Goal: Information Seeking & Learning: Find contact information

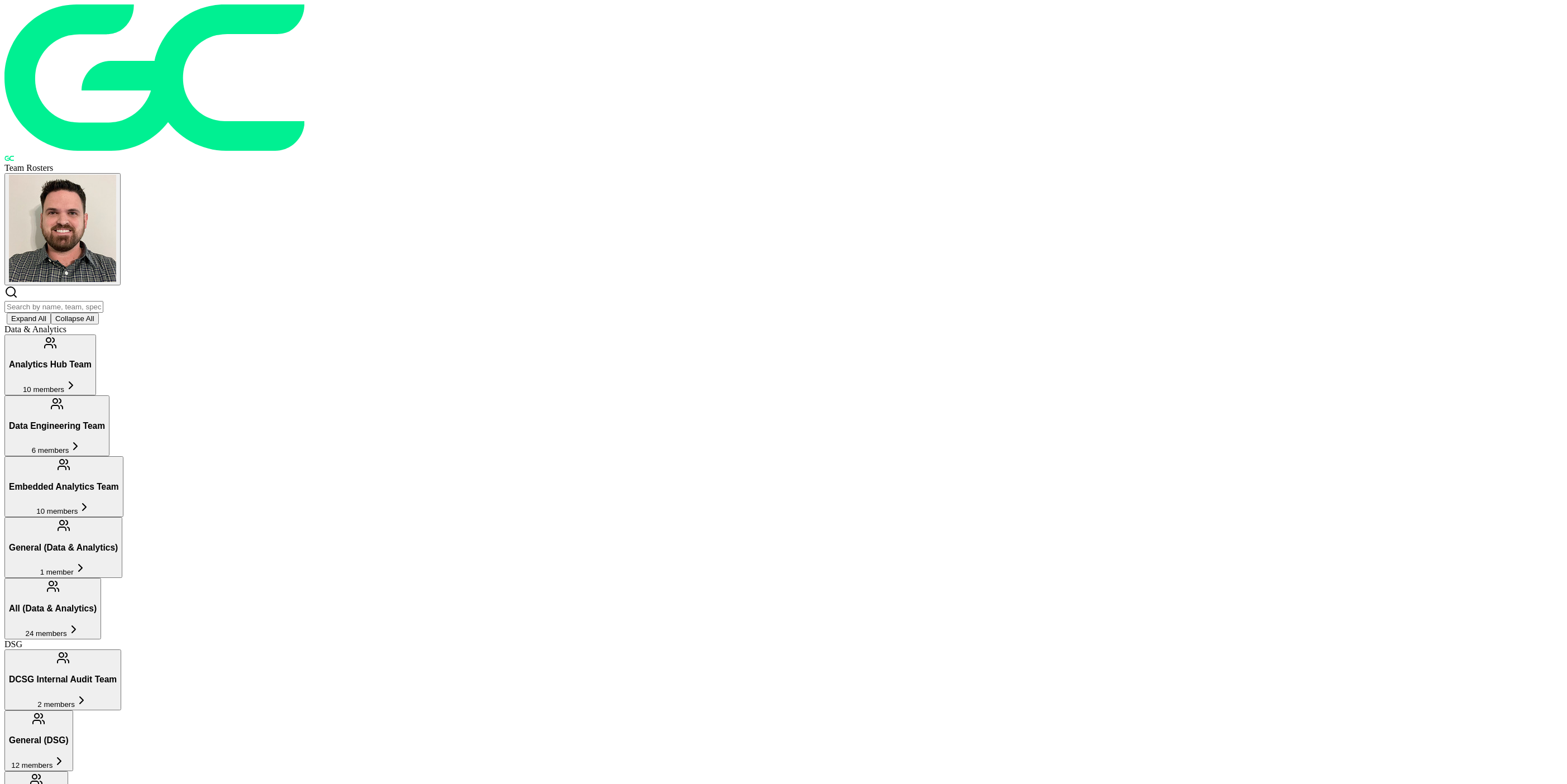
click at [105, 421] on h3 "Data Engineering Team" at bounding box center [56, 426] width 96 height 10
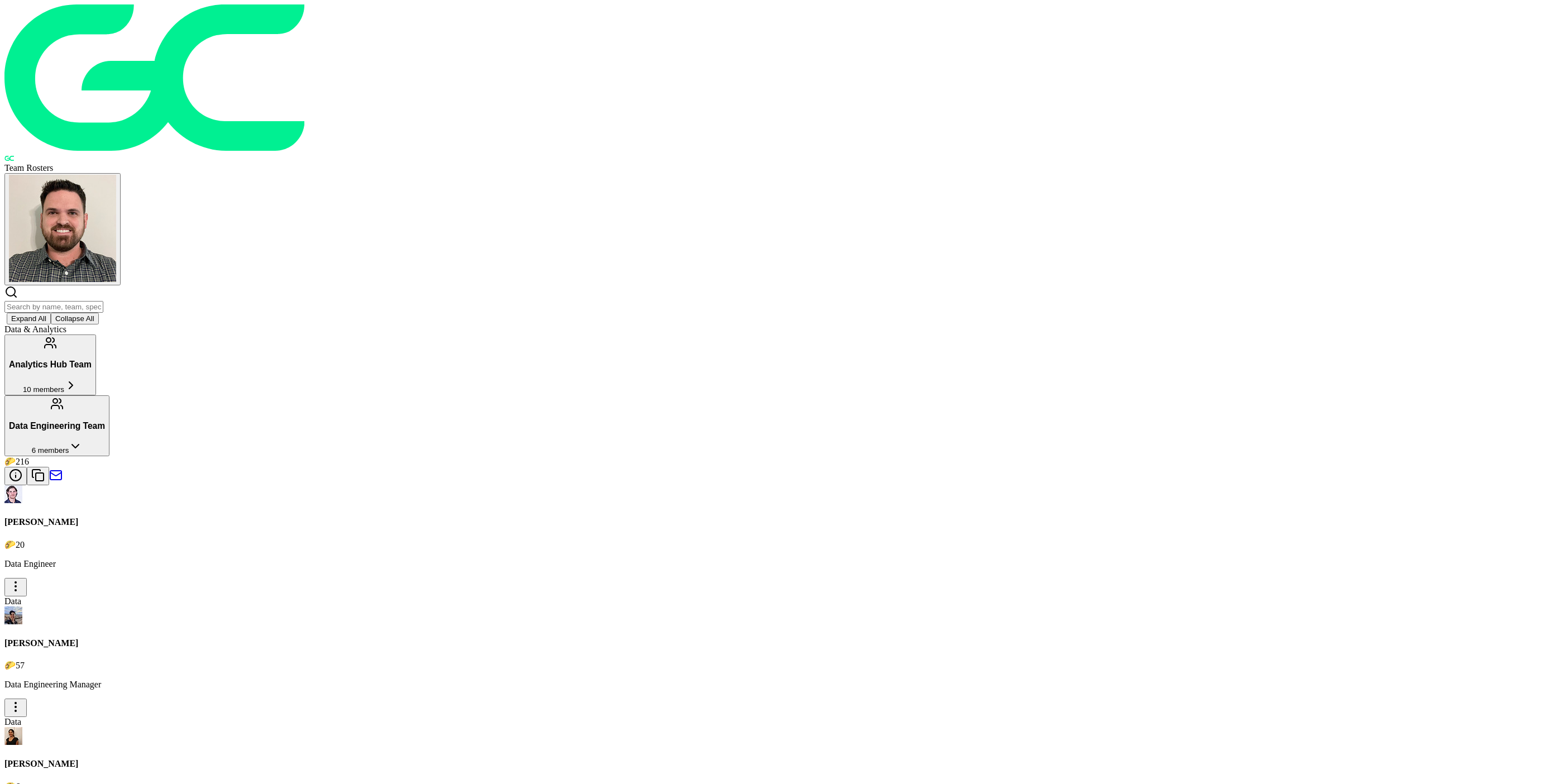
click at [96, 334] on button "Analytics Hub Team 10 members" at bounding box center [50, 365] width 91 height 61
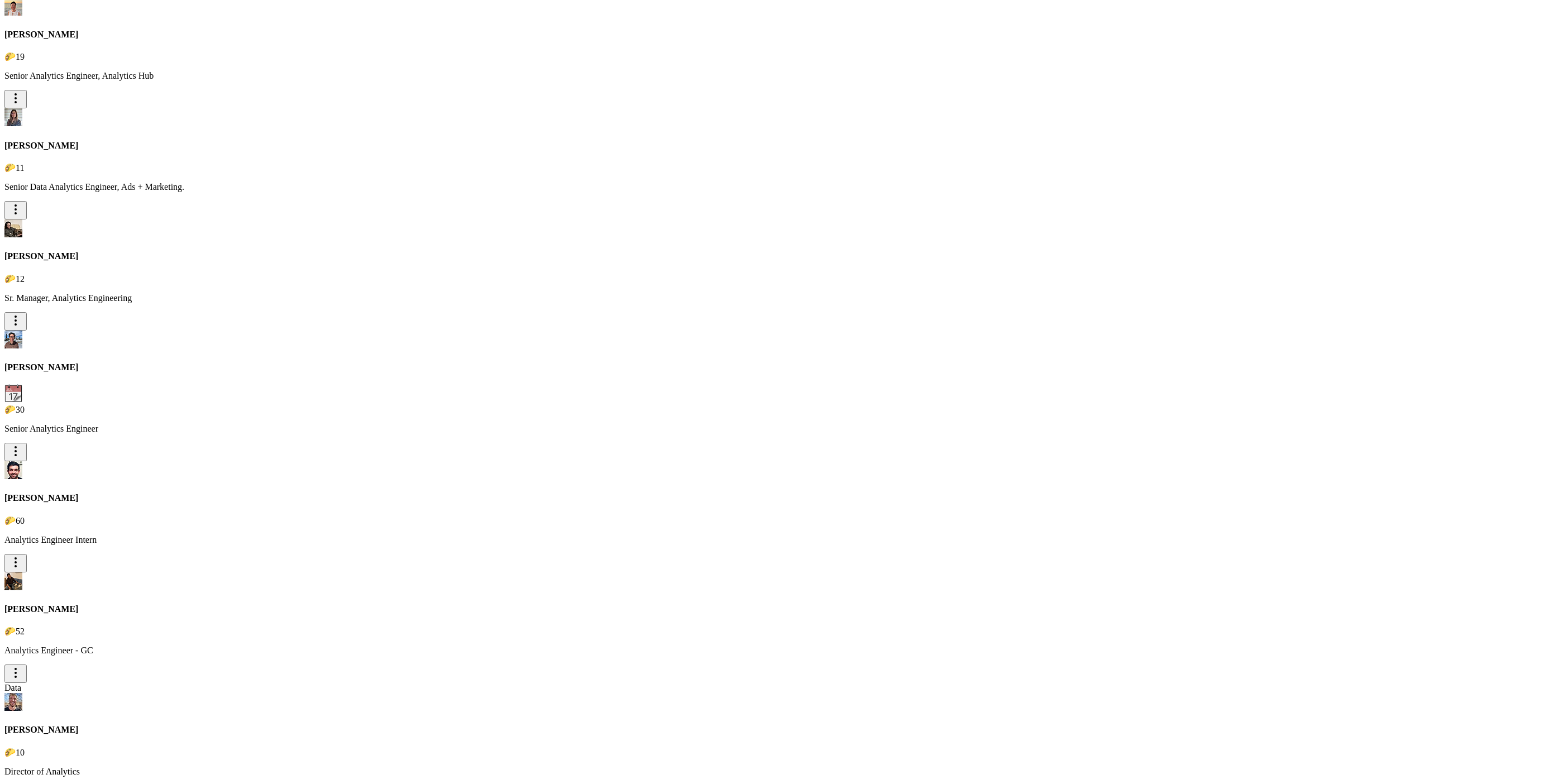
scroll to position [441, 0]
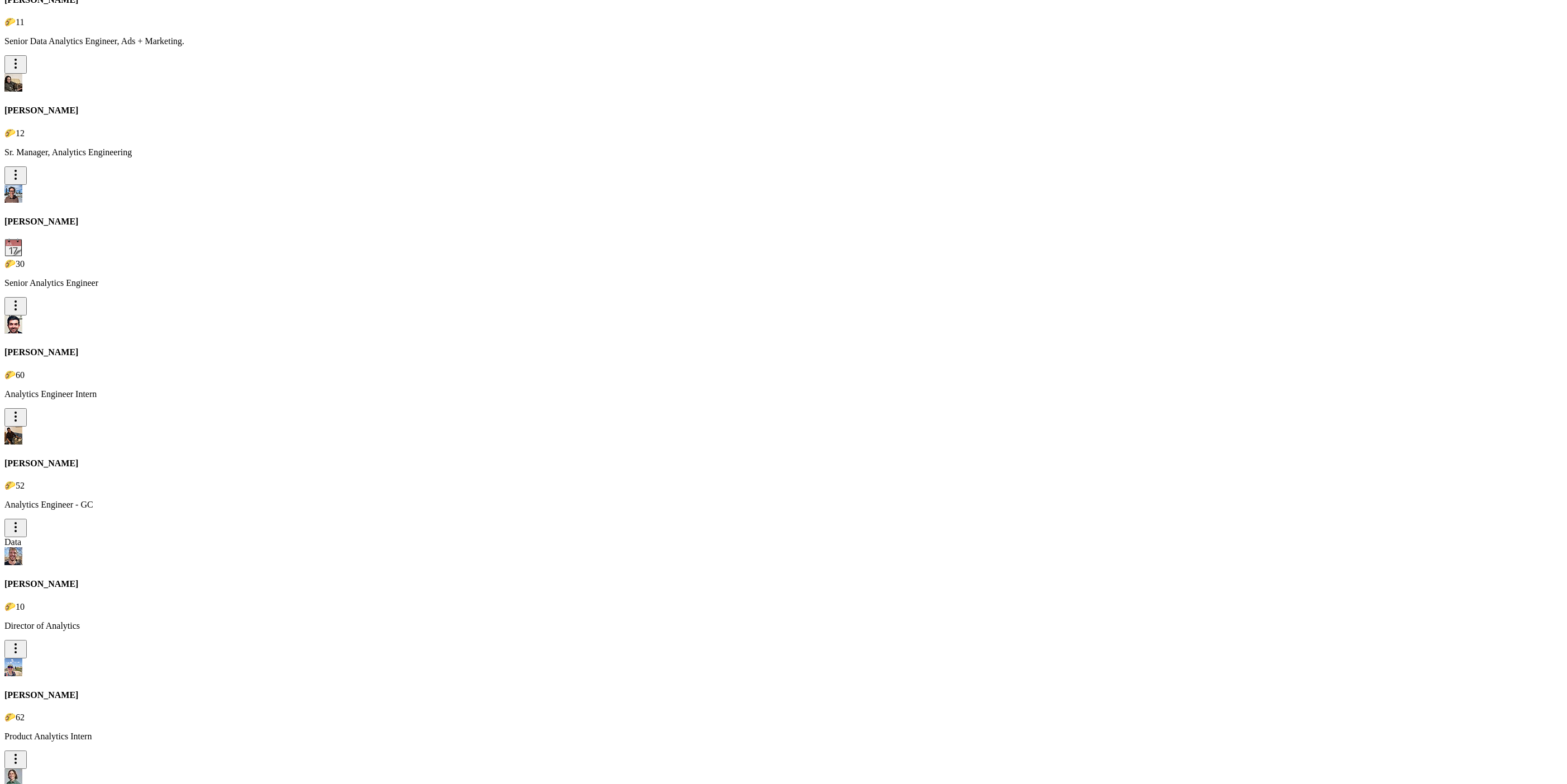
scroll to position [629, 0]
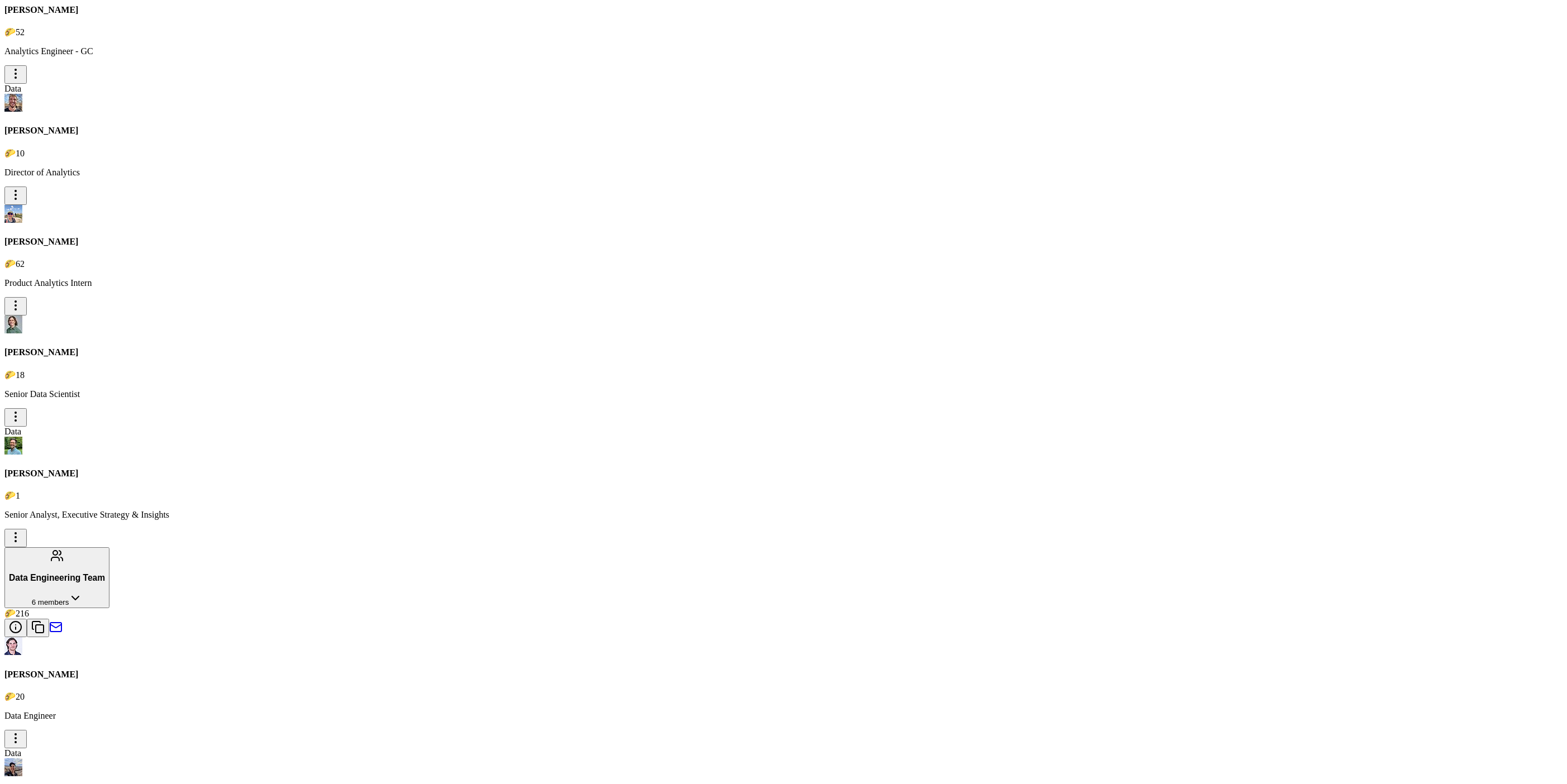
scroll to position [1158, 0]
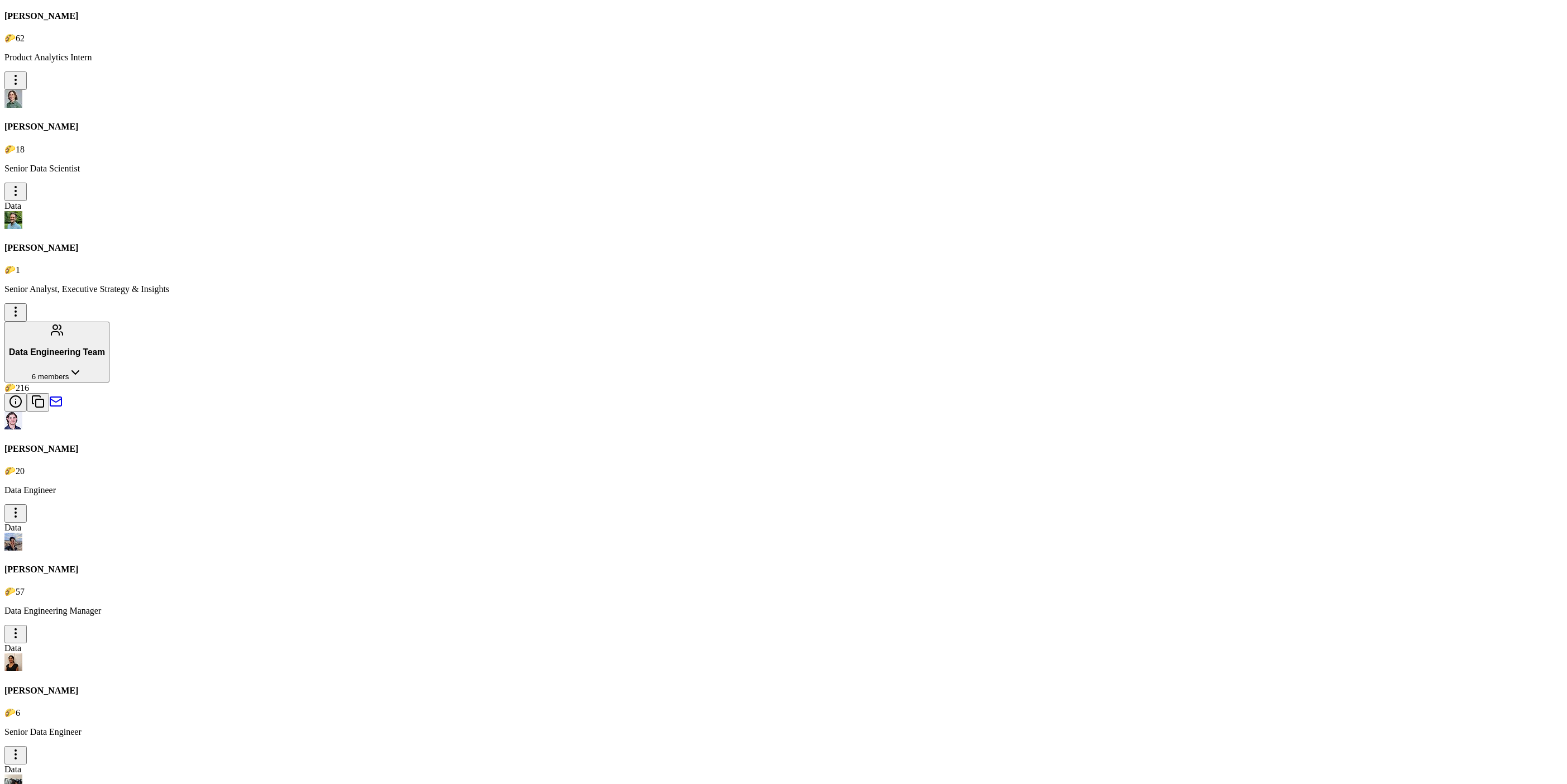
scroll to position [1150, 0]
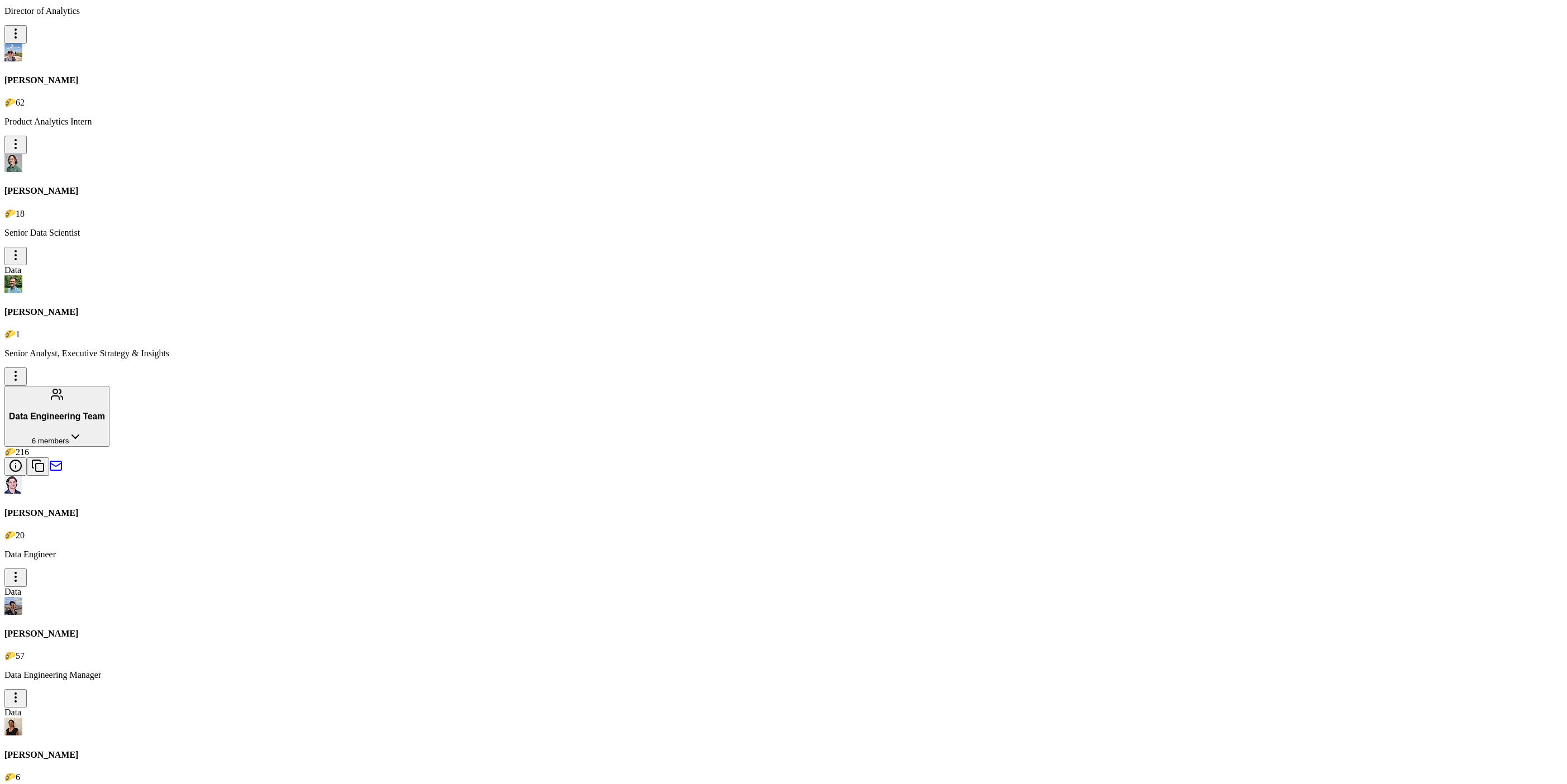
scroll to position [1225, 0]
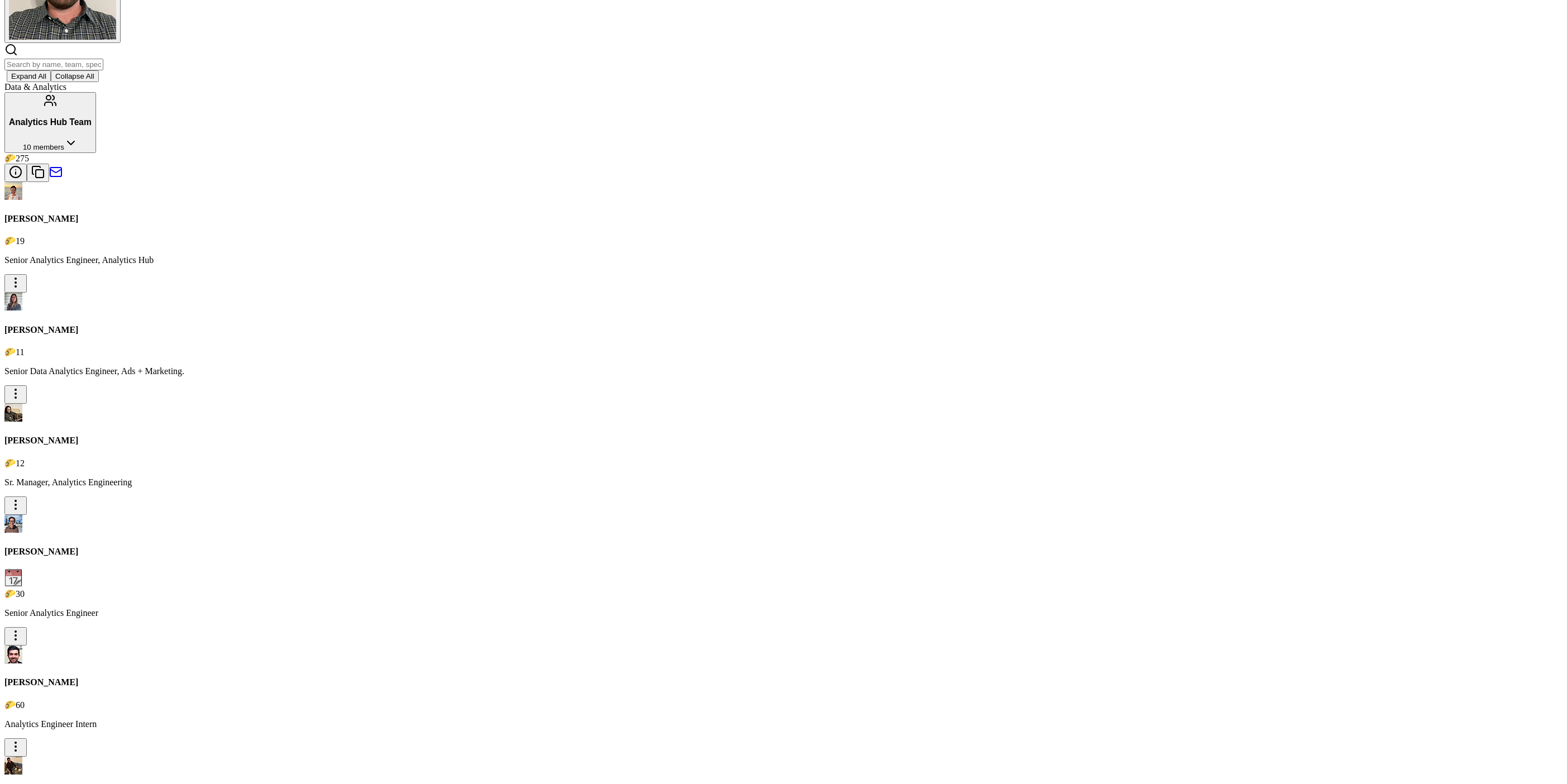
scroll to position [0, 0]
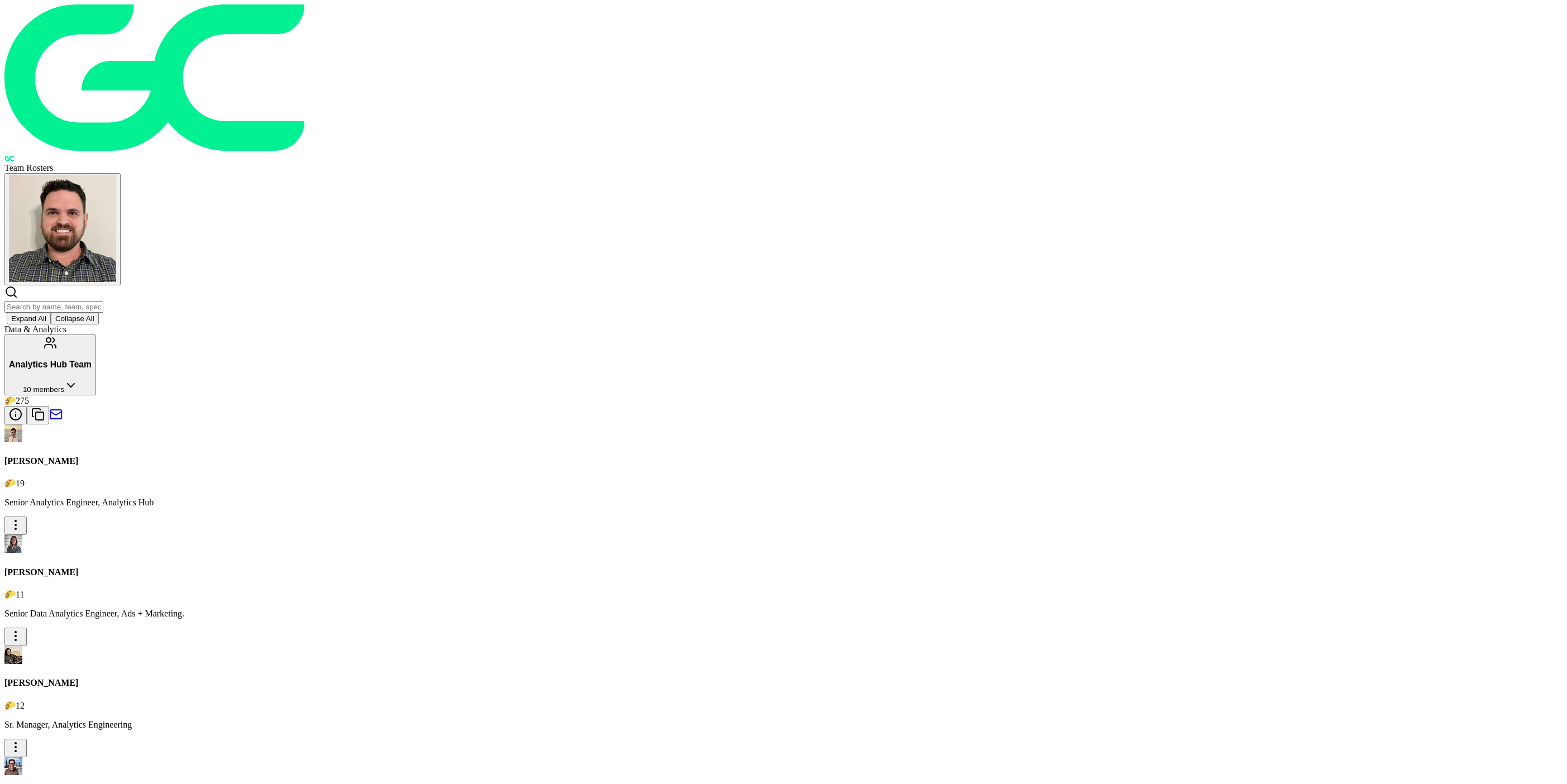
click at [116, 175] on img "button" at bounding box center [62, 227] width 107 height 107
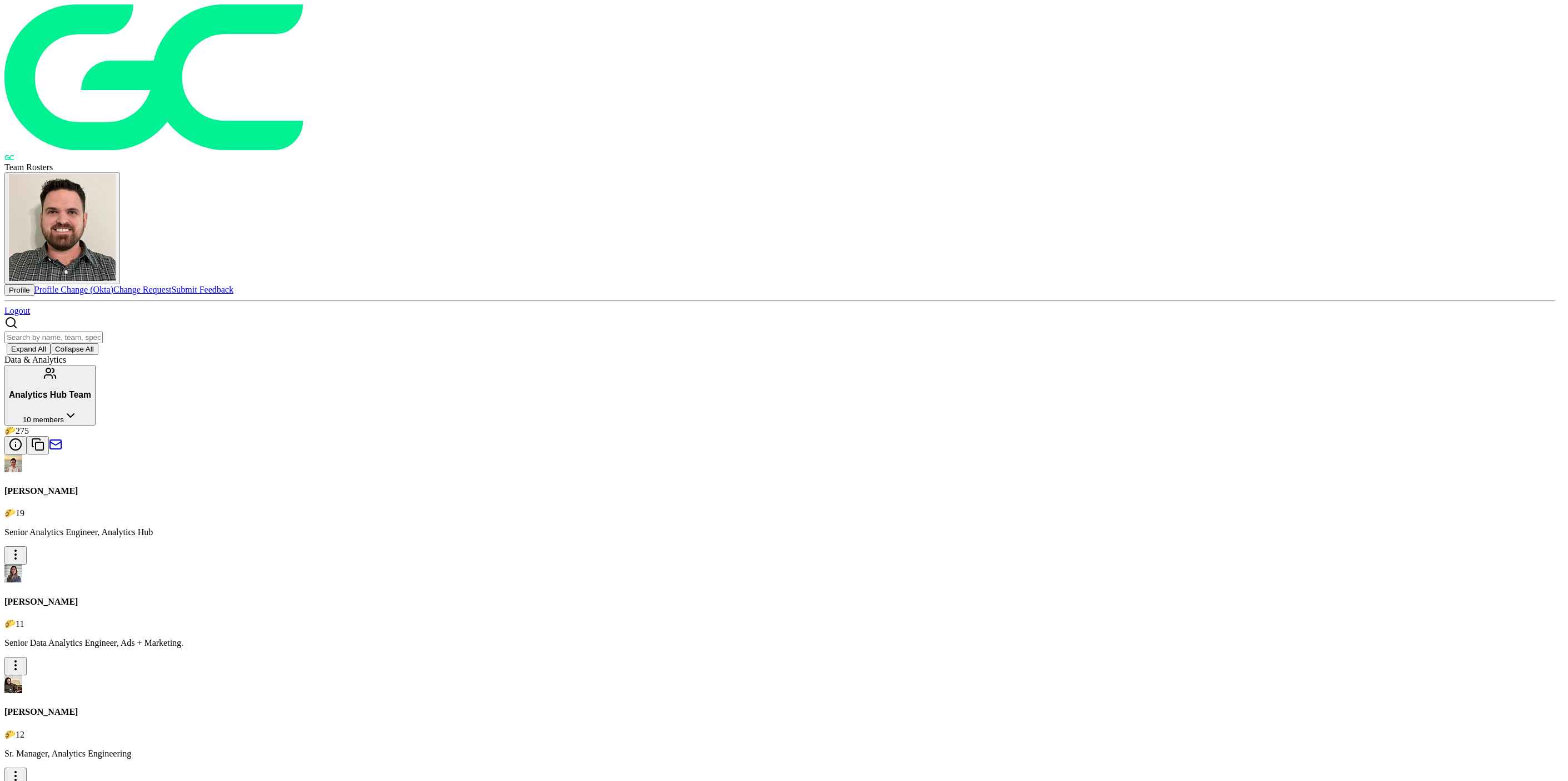
click at [171, 285] on link "Change Request" at bounding box center [142, 289] width 58 height 10
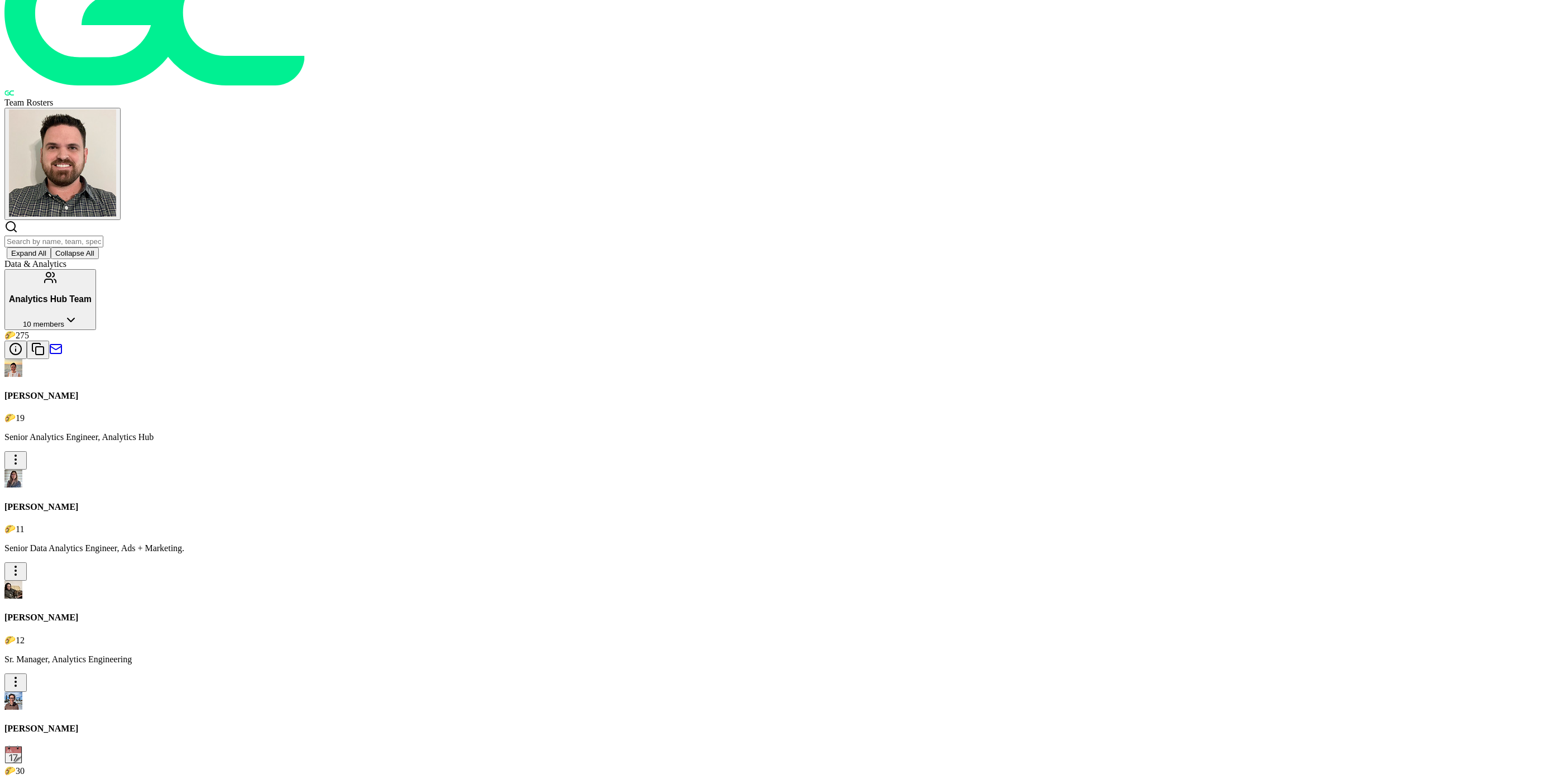
scroll to position [80, 0]
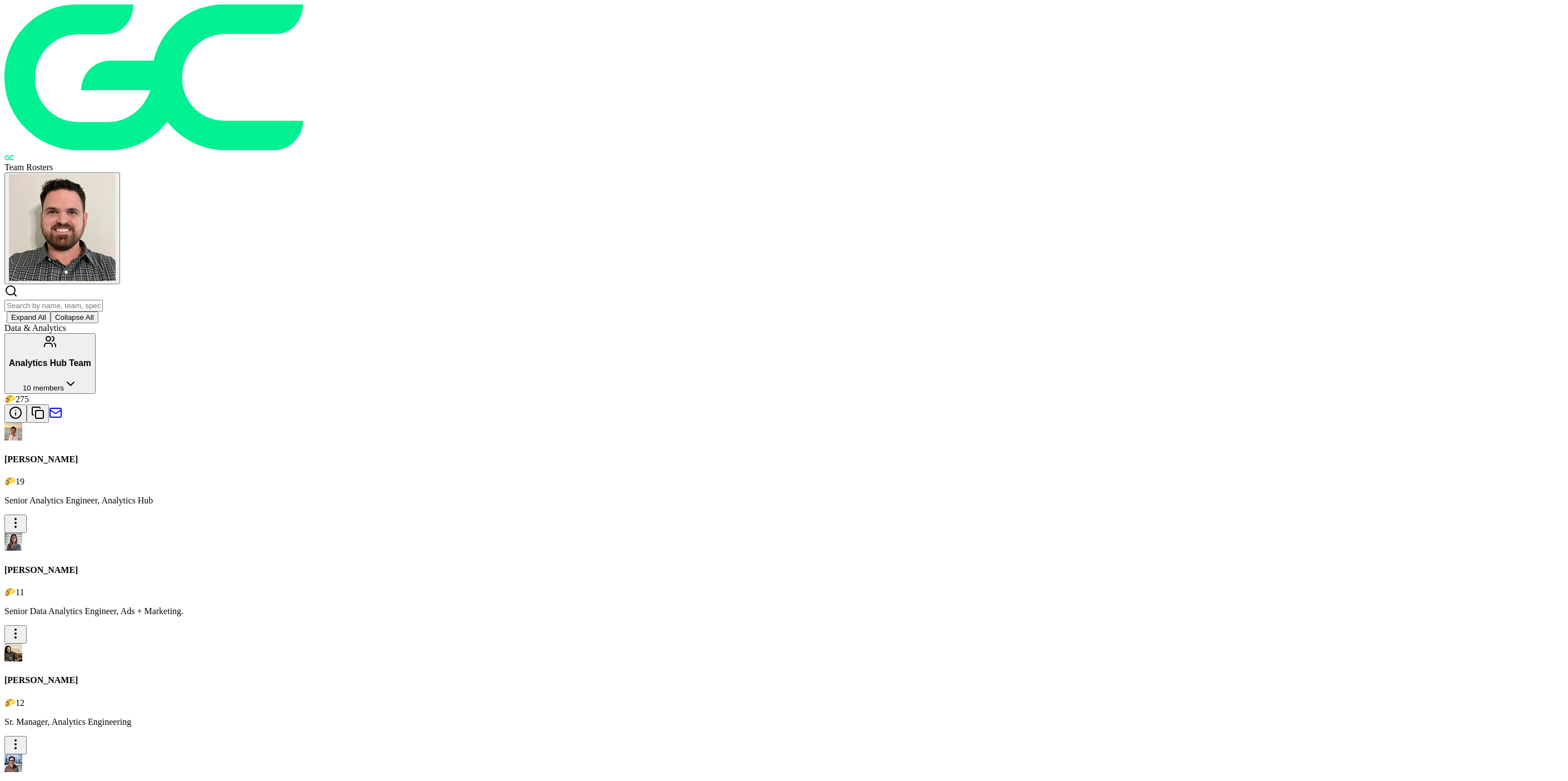
drag, startPoint x: 695, startPoint y: 330, endPoint x: 644, endPoint y: 332, distance: 51.0
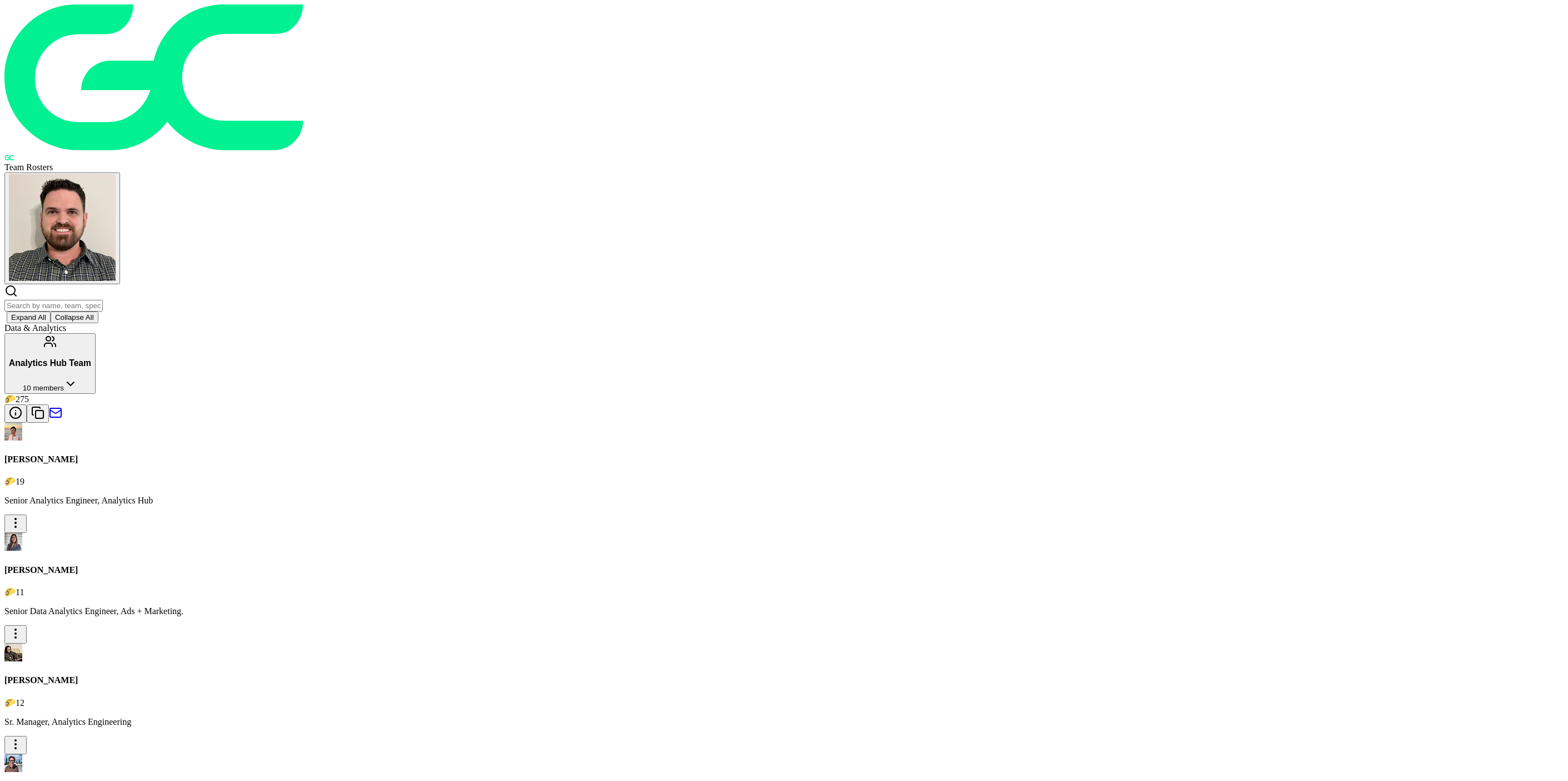
drag, startPoint x: 703, startPoint y: 330, endPoint x: 647, endPoint y: 328, distance: 56.0
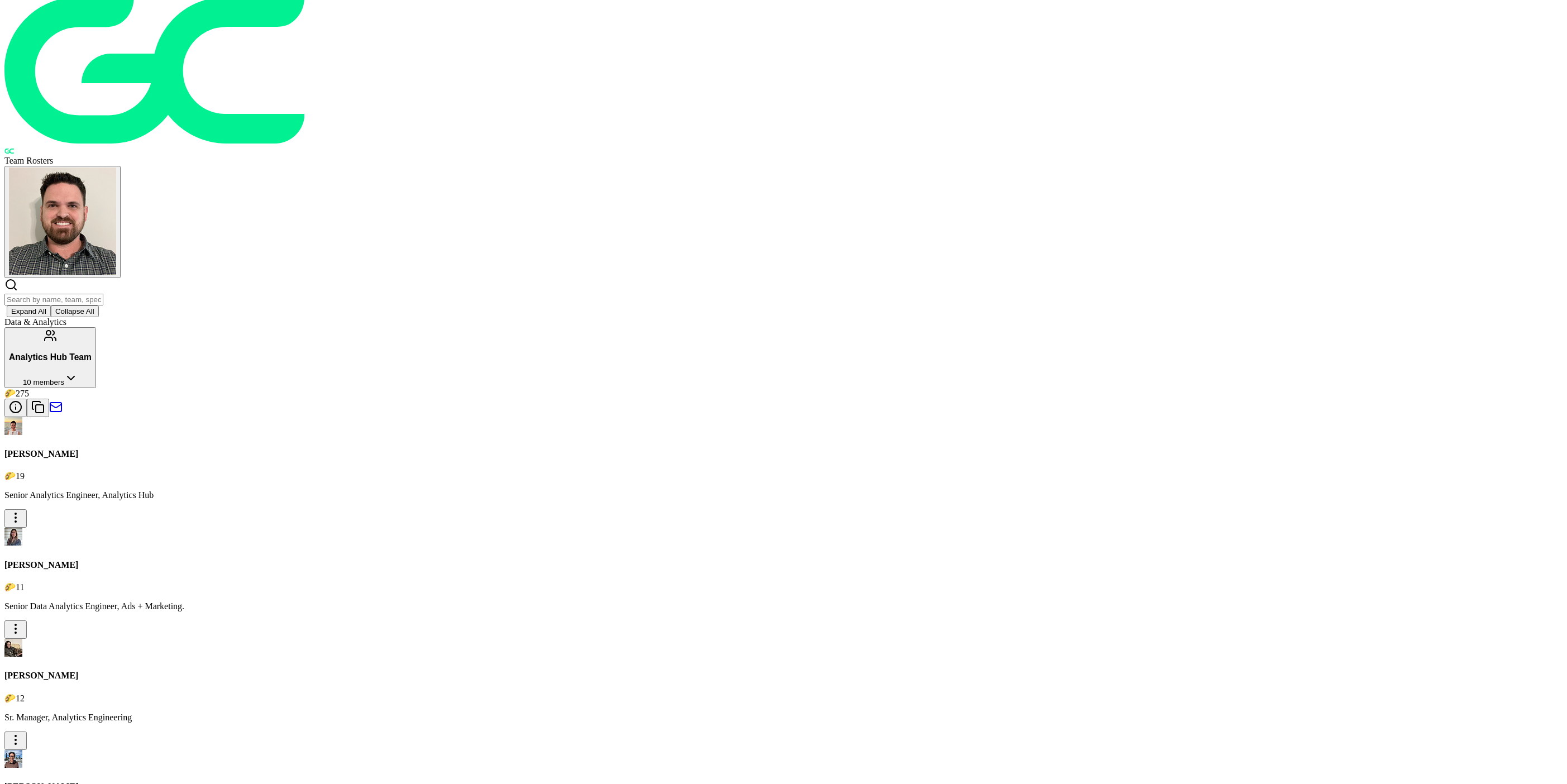
click at [598, 602] on p "Senior Data Analytics Engineer, Ads + Marketing." at bounding box center [784, 607] width 1558 height 10
drag, startPoint x: 694, startPoint y: 354, endPoint x: 648, endPoint y: 341, distance: 47.8
drag, startPoint x: 764, startPoint y: 341, endPoint x: 785, endPoint y: 351, distance: 23.3
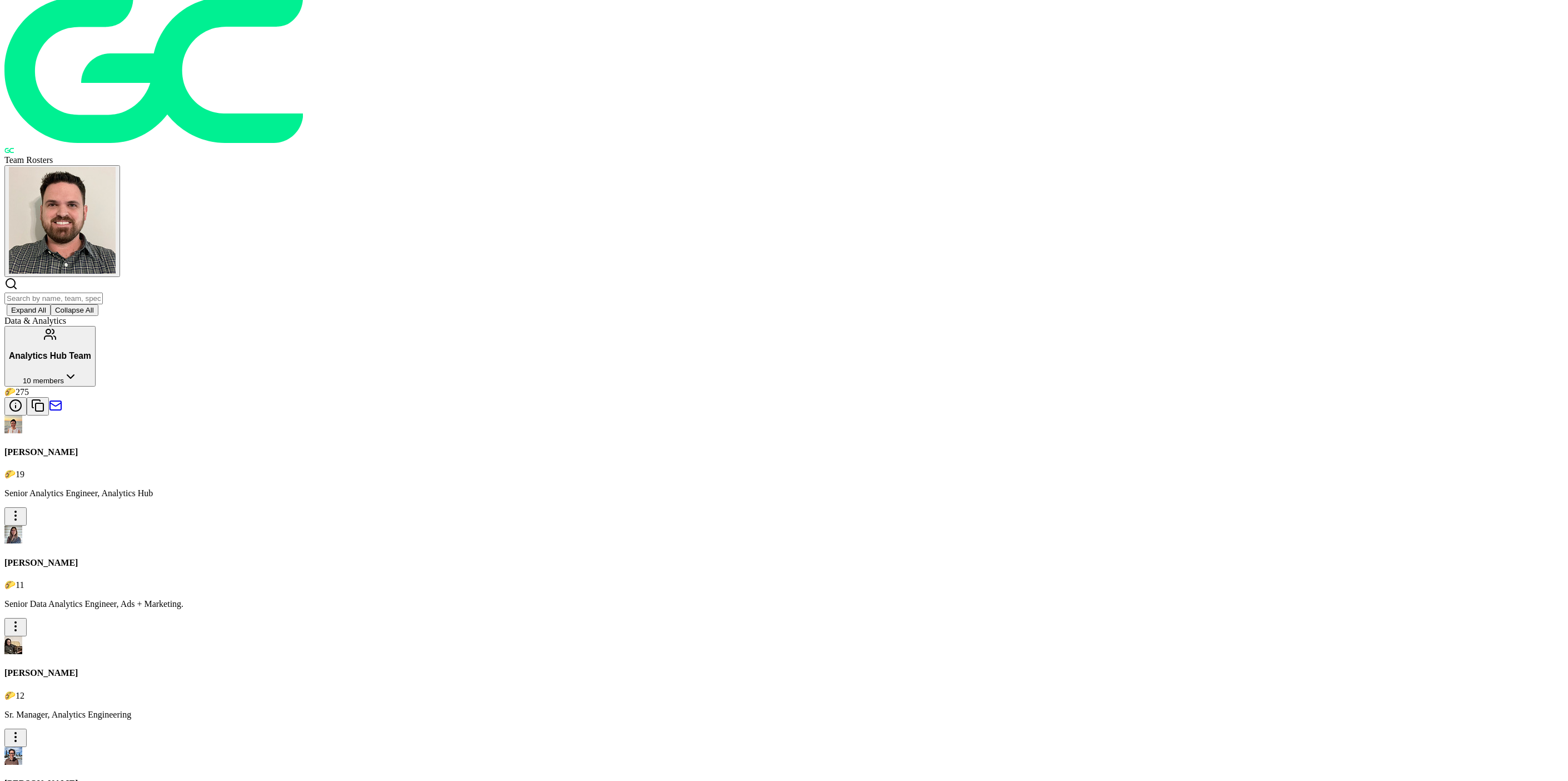
drag, startPoint x: 807, startPoint y: 323, endPoint x: 690, endPoint y: 323, distance: 117.0
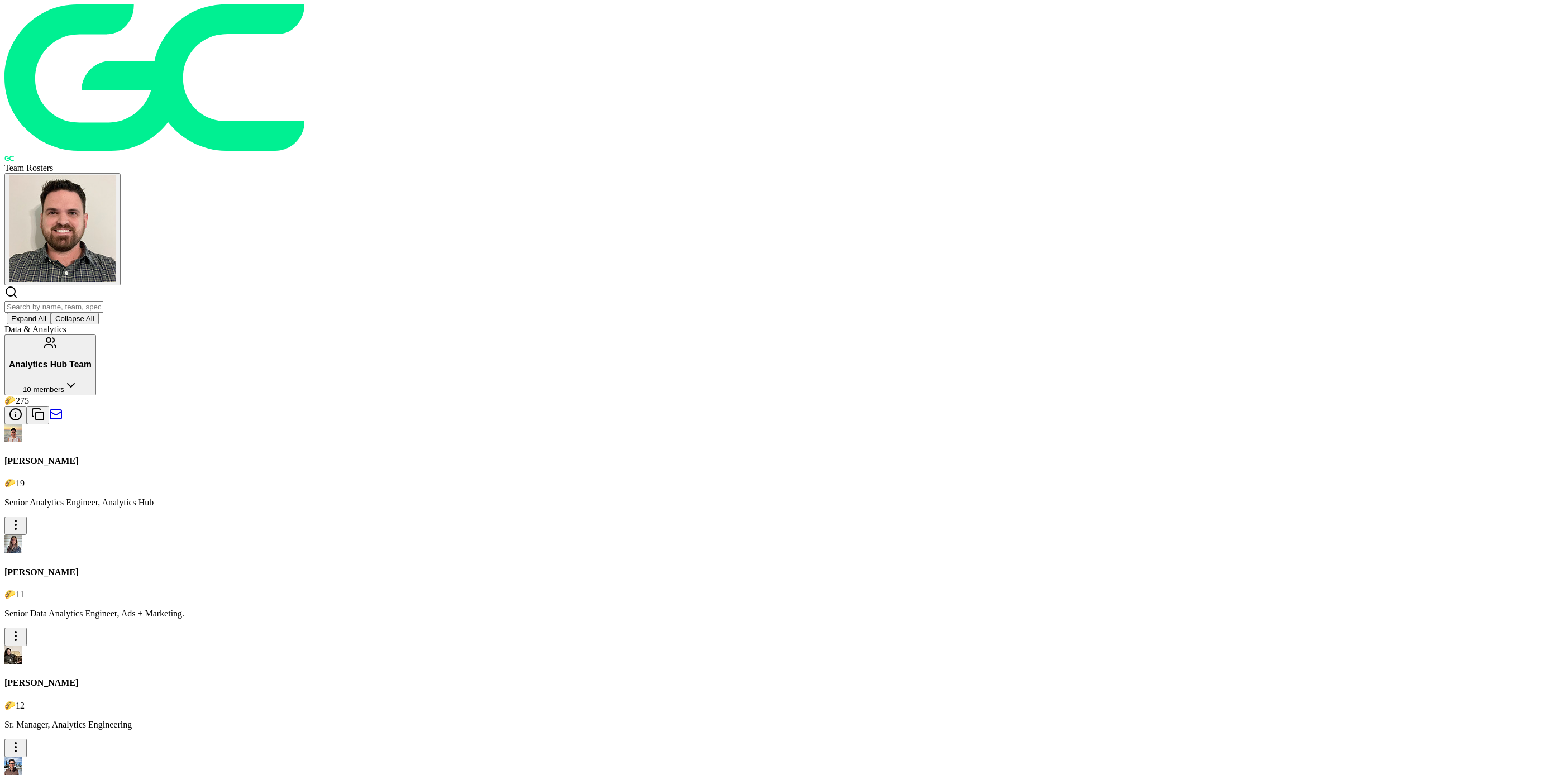
scroll to position [64, 0]
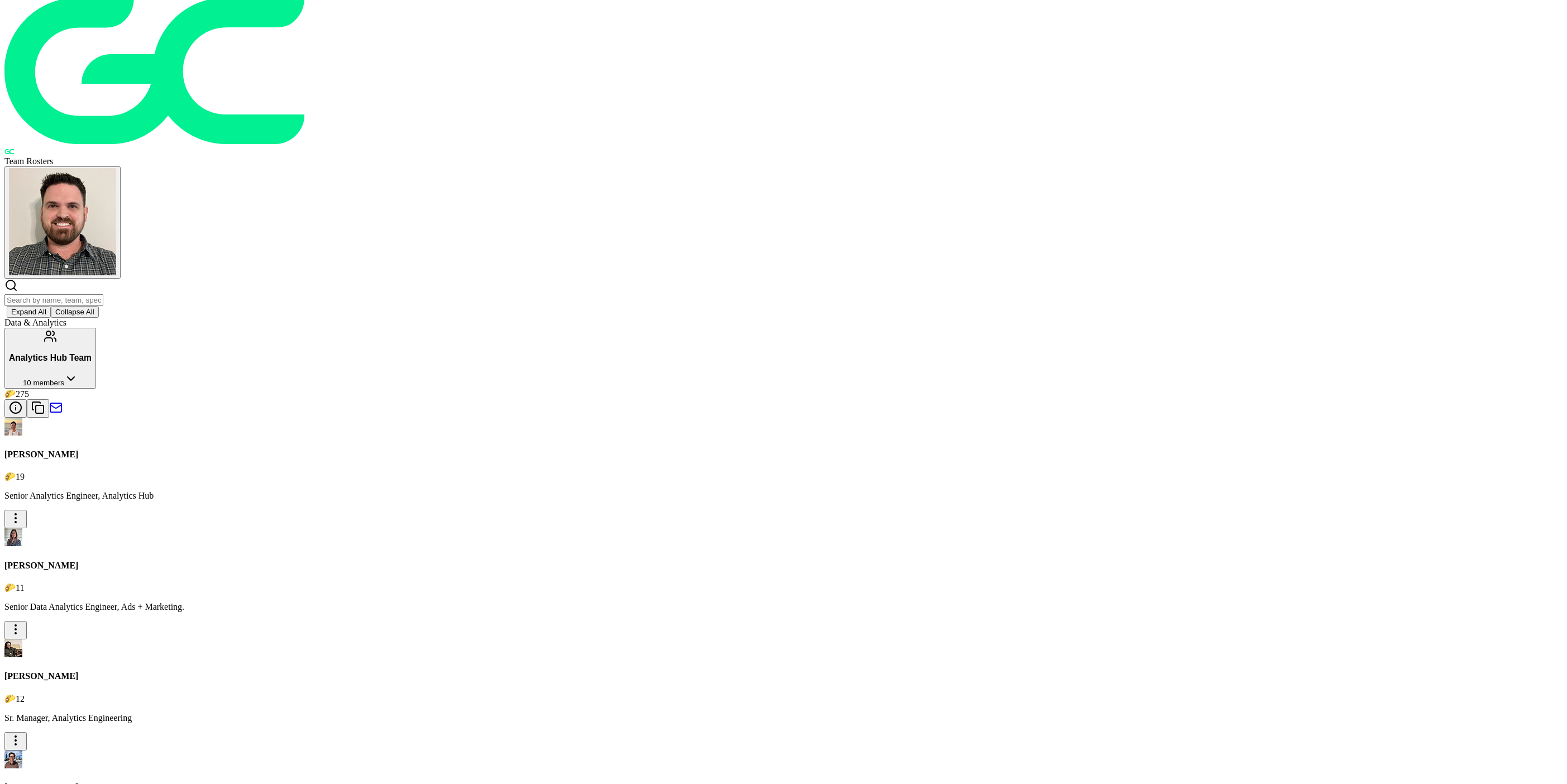
scroll to position [14, 0]
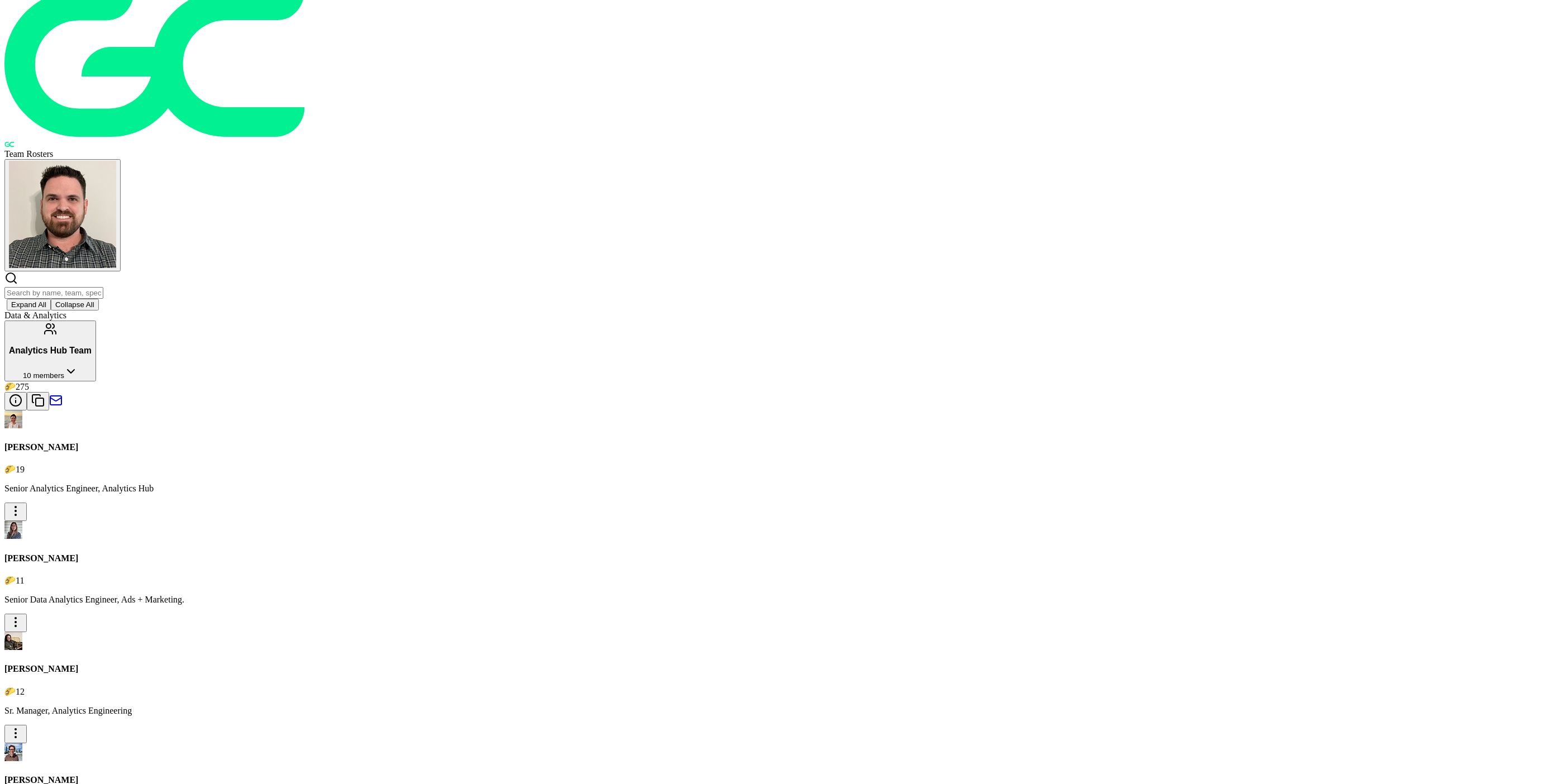
click at [619, 38] on div "Team Rosters Expand All Collapse All" at bounding box center [784, 150] width 1558 height 320
click at [103, 287] on input "text" at bounding box center [54, 293] width 99 height 12
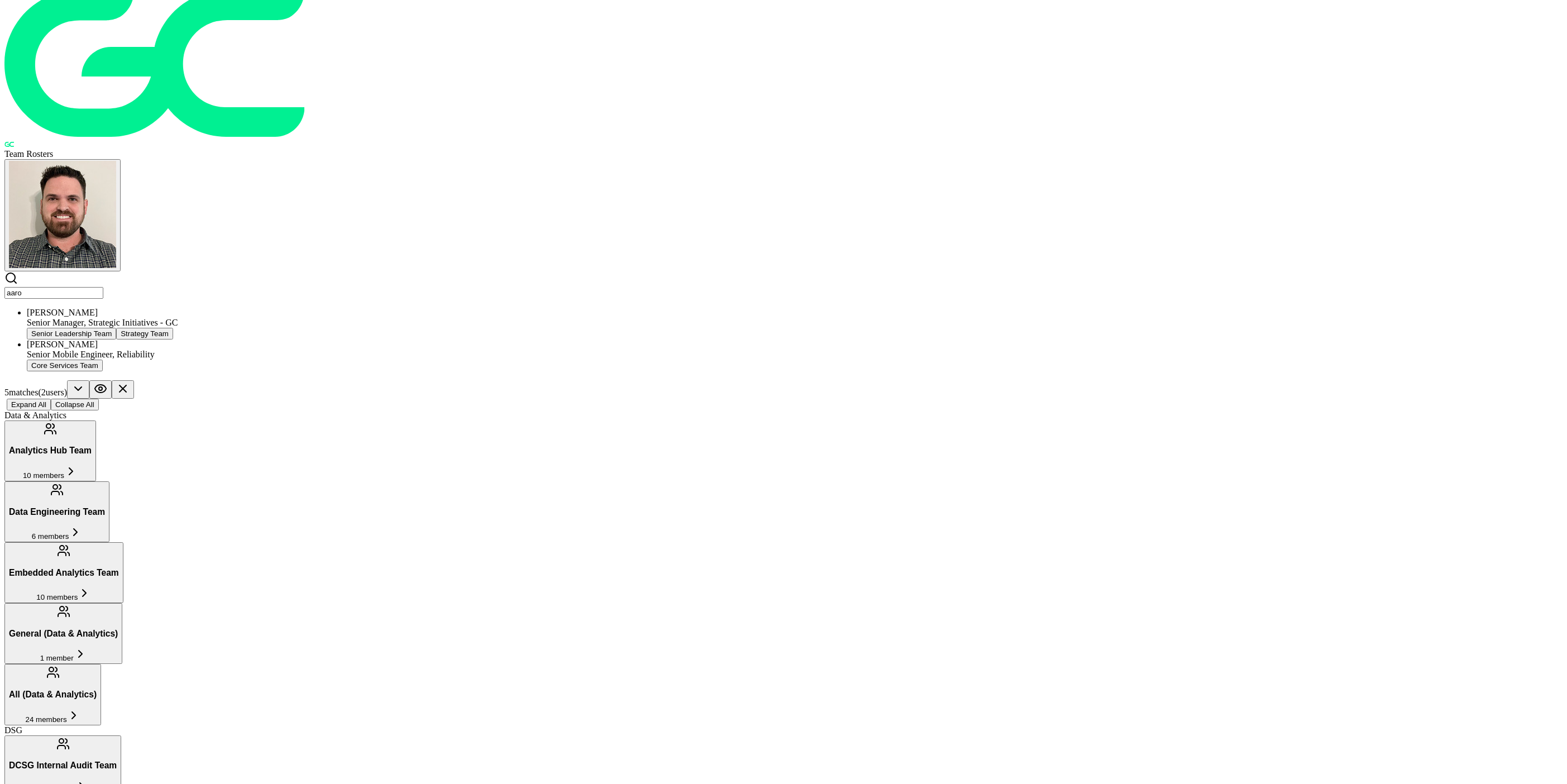
click at [605, 307] on div "[PERSON_NAME]" at bounding box center [795, 313] width 1536 height 10
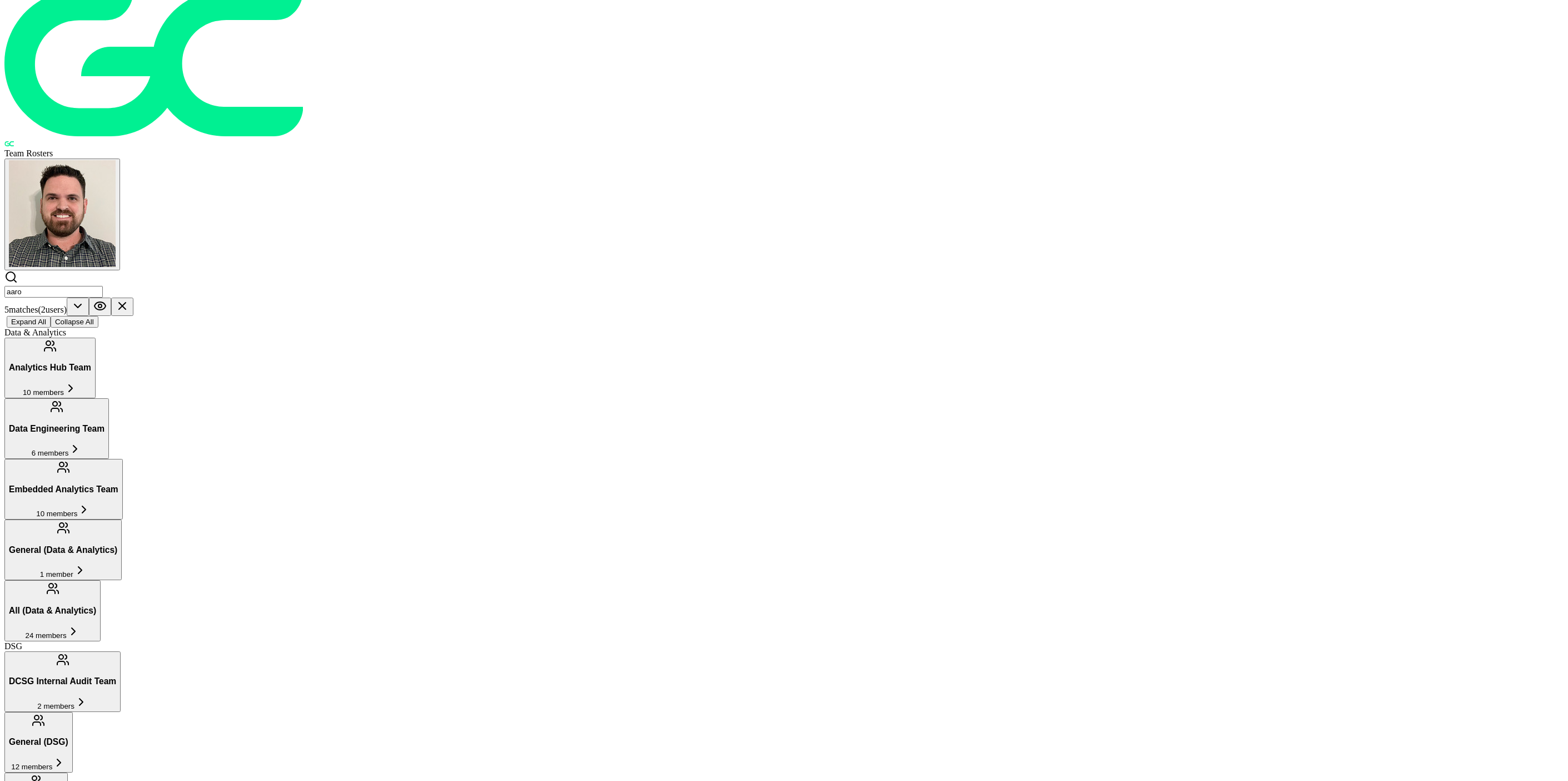
drag, startPoint x: 807, startPoint y: 302, endPoint x: 640, endPoint y: 301, distance: 167.0
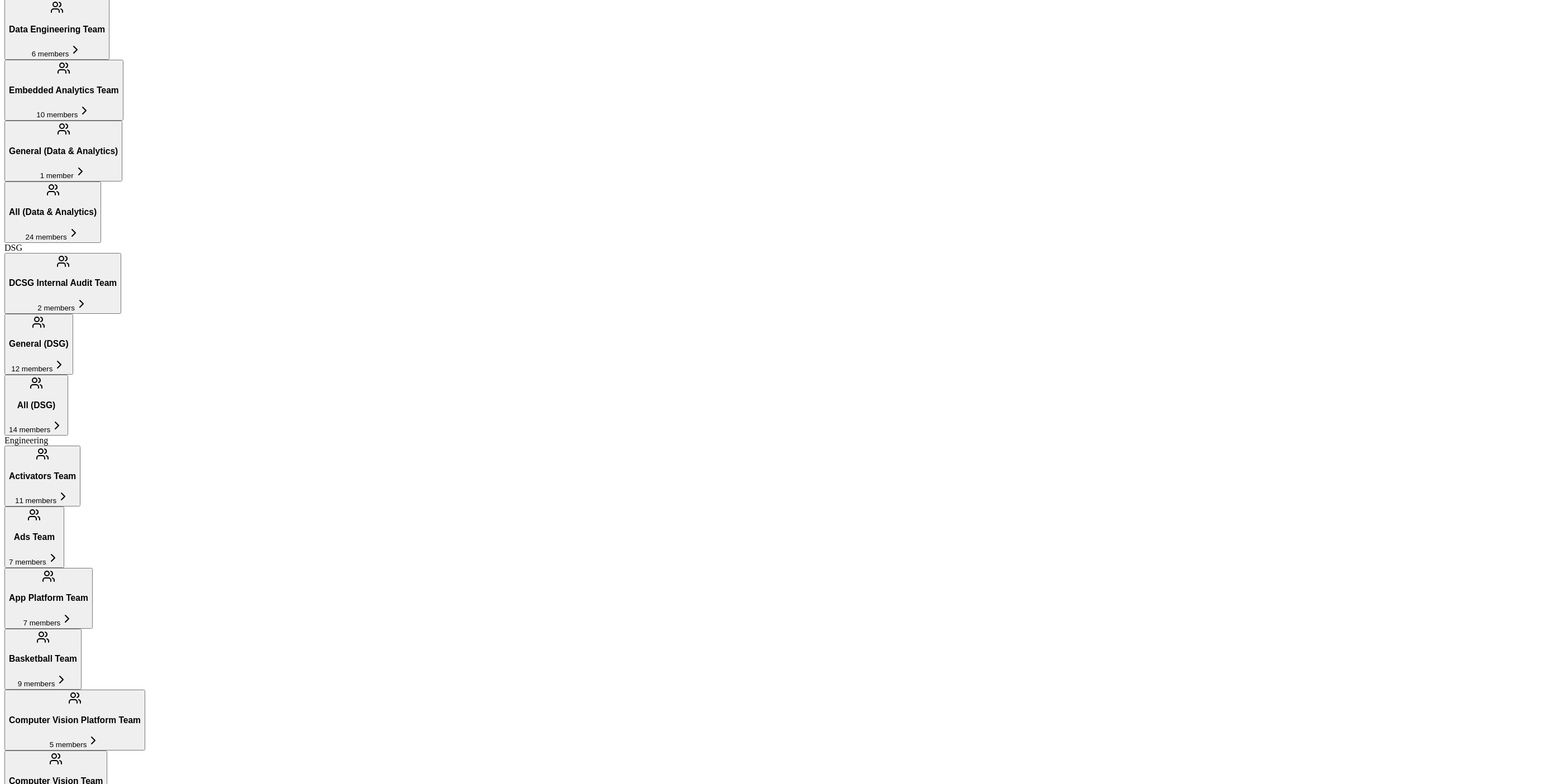
scroll to position [530, 0]
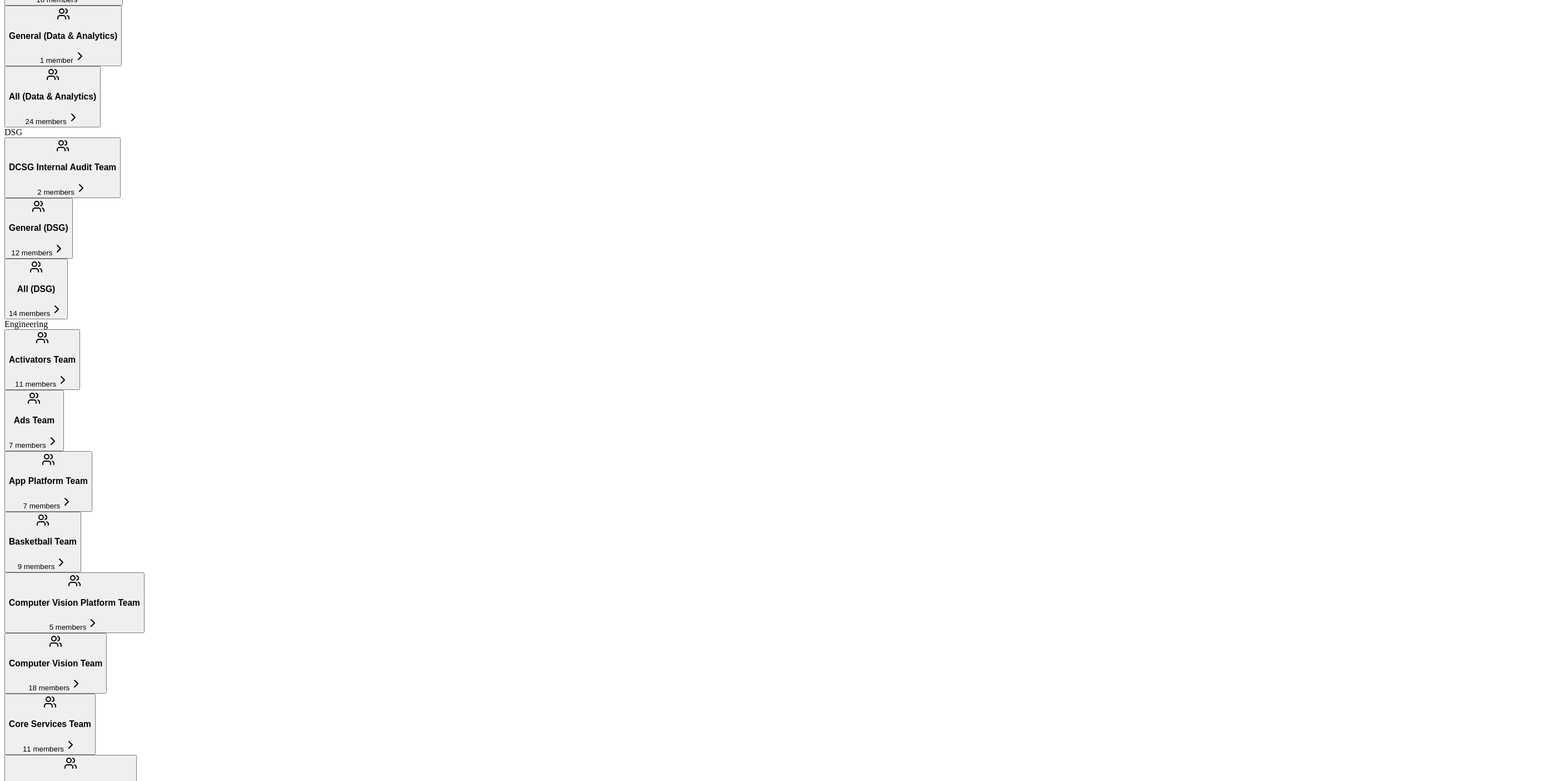
drag, startPoint x: 764, startPoint y: 146, endPoint x: 621, endPoint y: 149, distance: 143.0
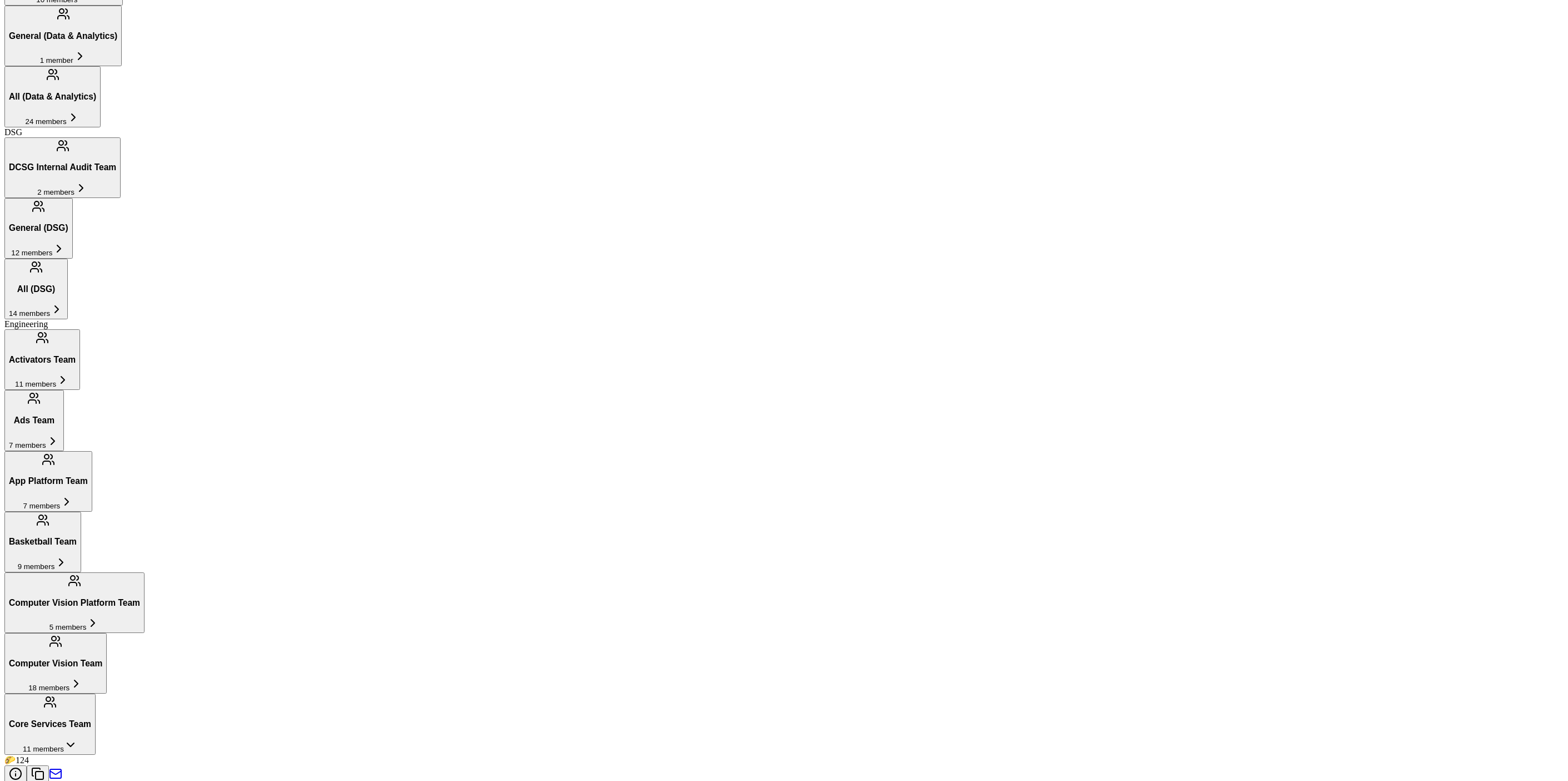
drag, startPoint x: 797, startPoint y: 201, endPoint x: 645, endPoint y: 195, distance: 152.1
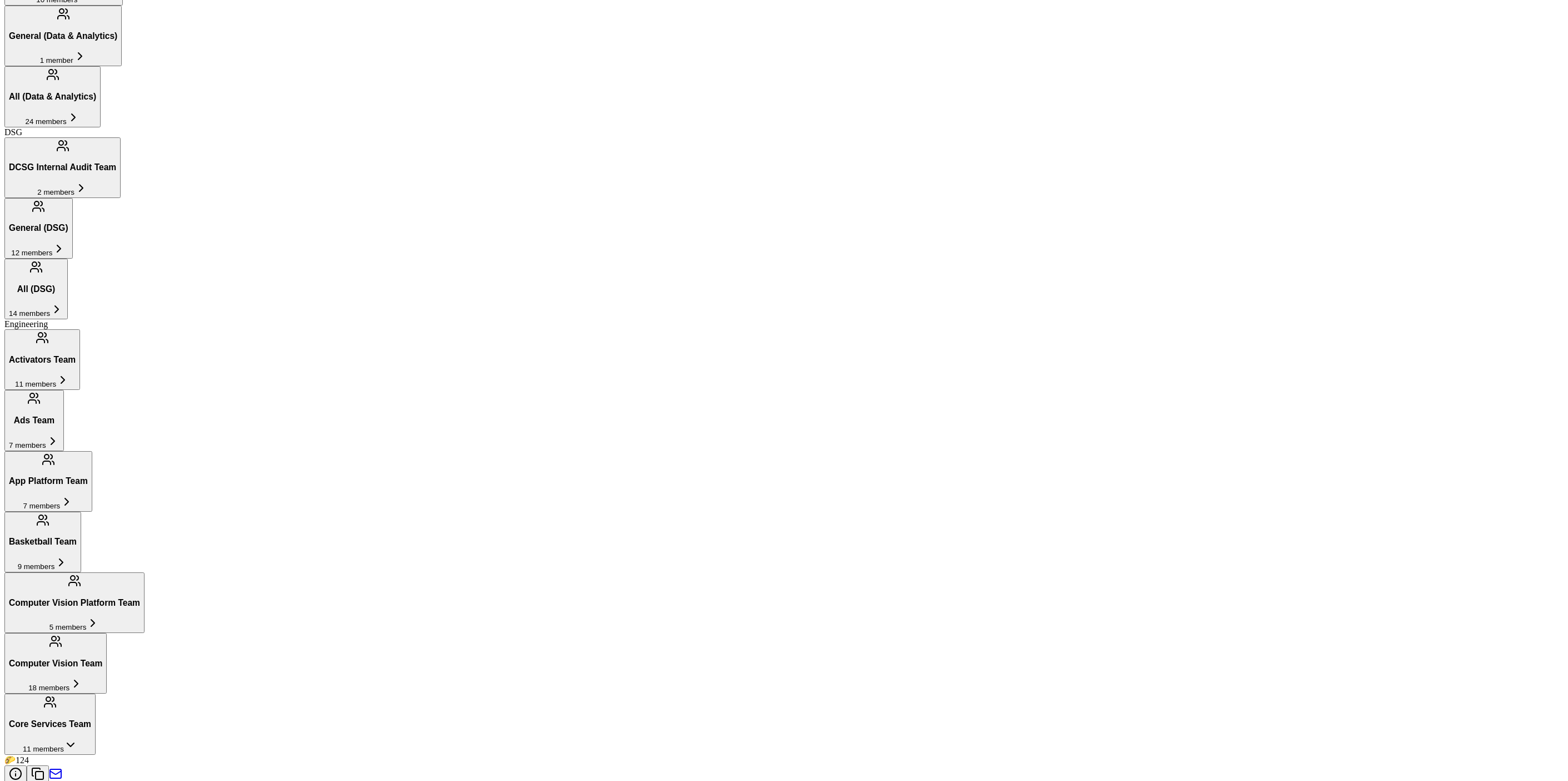
copy p "Sr. Manager of Business Development"
drag, startPoint x: 717, startPoint y: 279, endPoint x: 626, endPoint y: 283, distance: 91.1
copy h2 "[PERSON_NAME]"
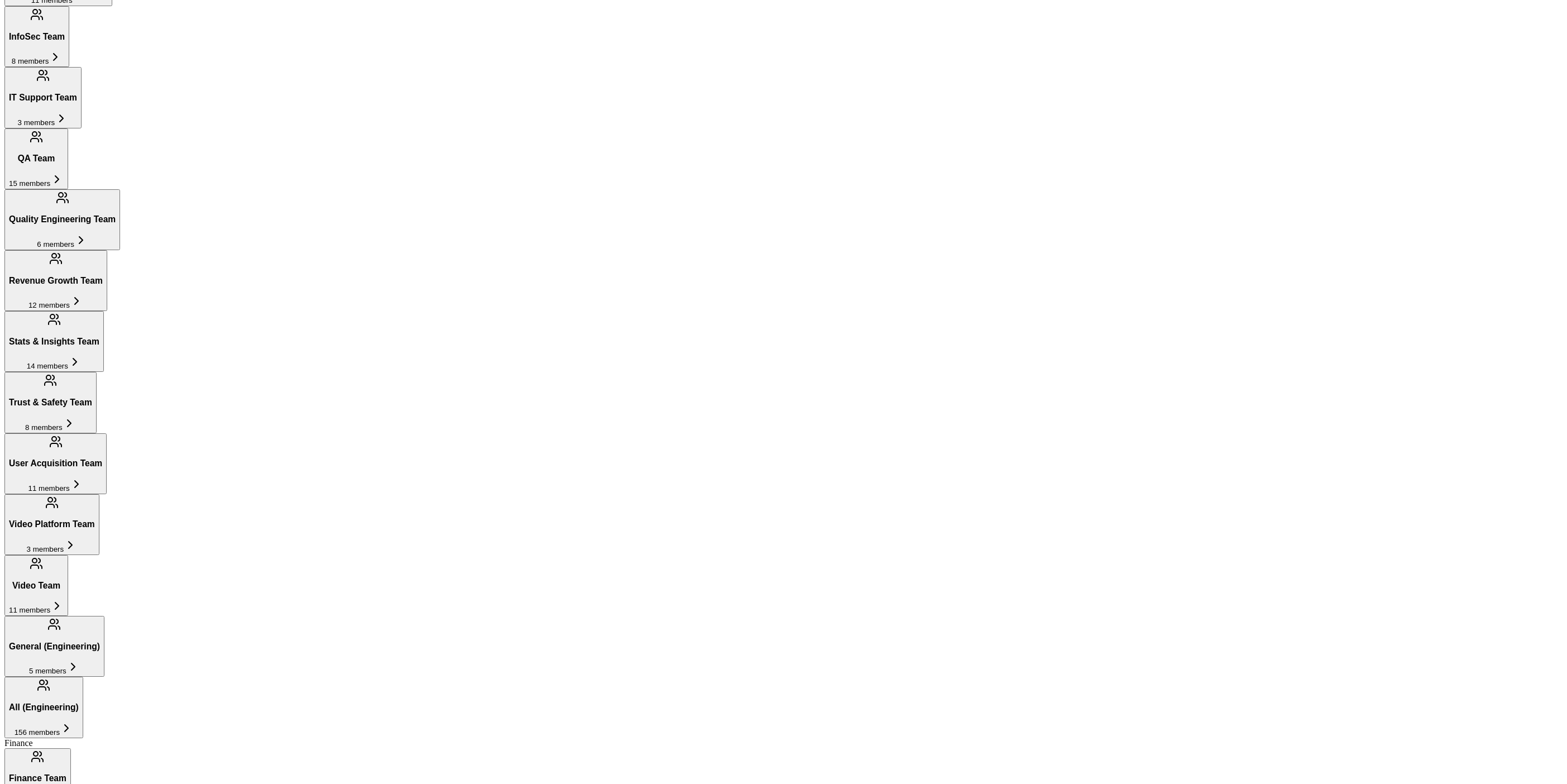
scroll to position [1630, 0]
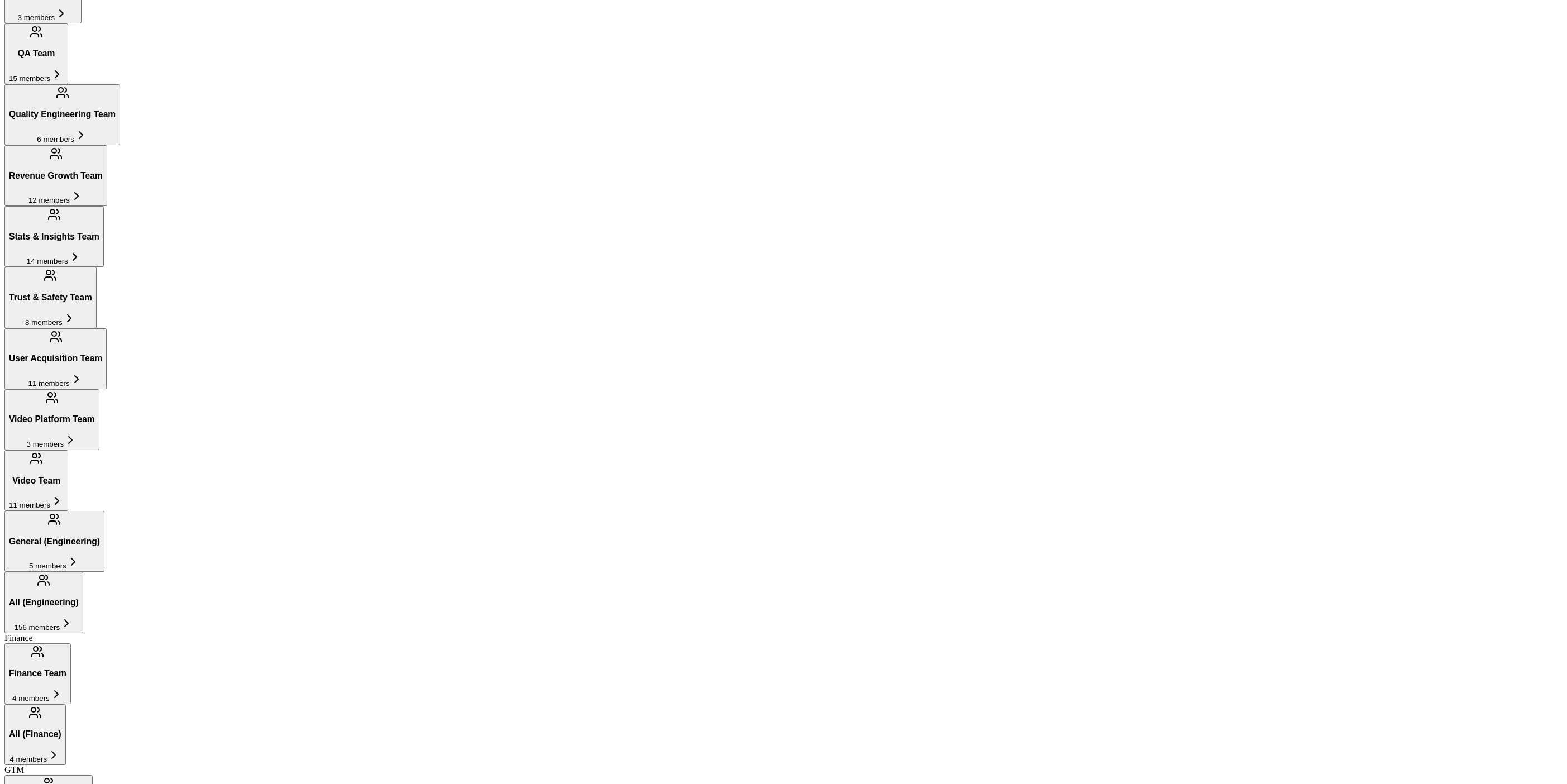
drag, startPoint x: 596, startPoint y: 424, endPoint x: 506, endPoint y: 423, distance: 90.0
copy span "Office of the President"
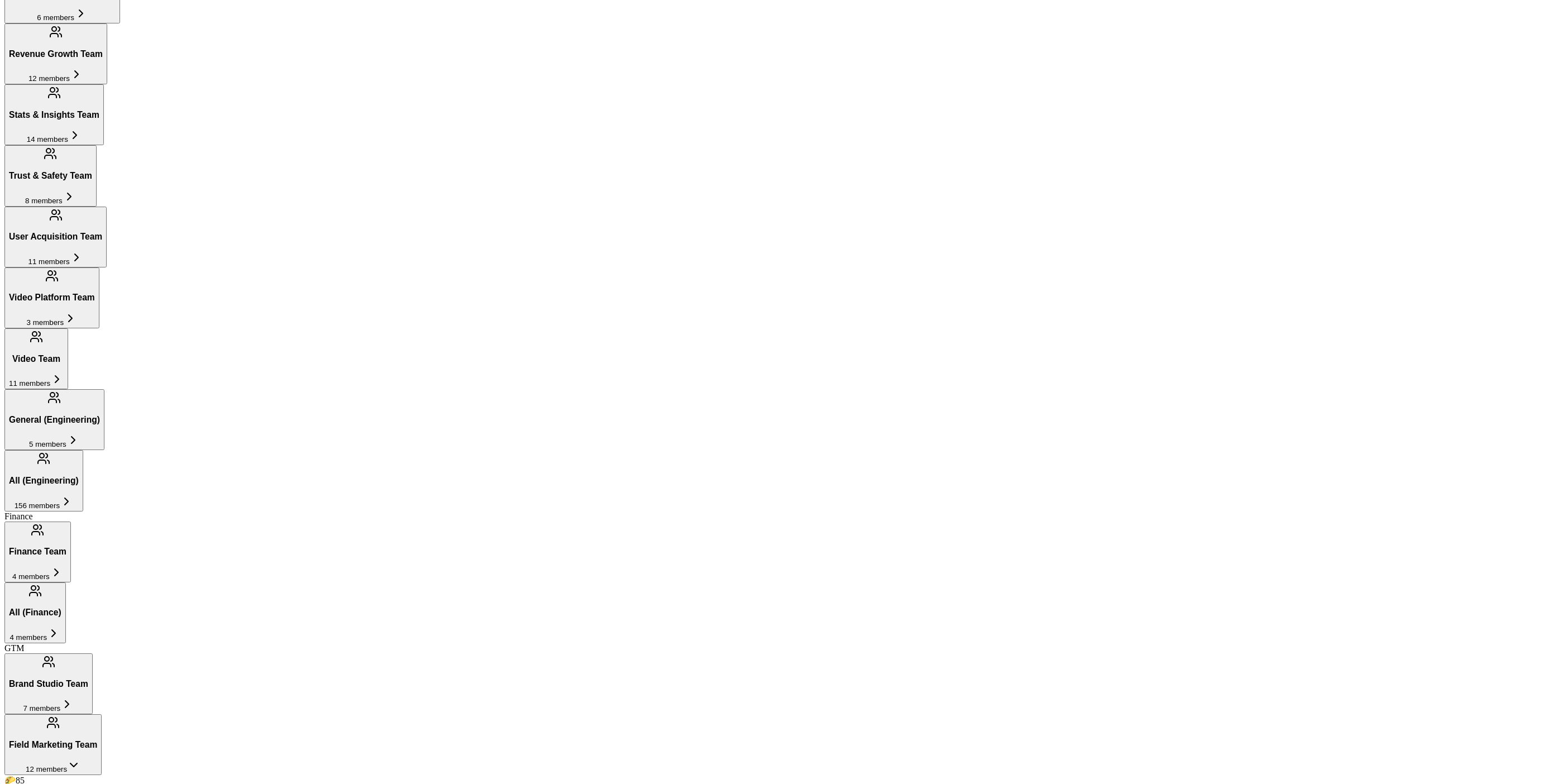
scroll to position [1759, 0]
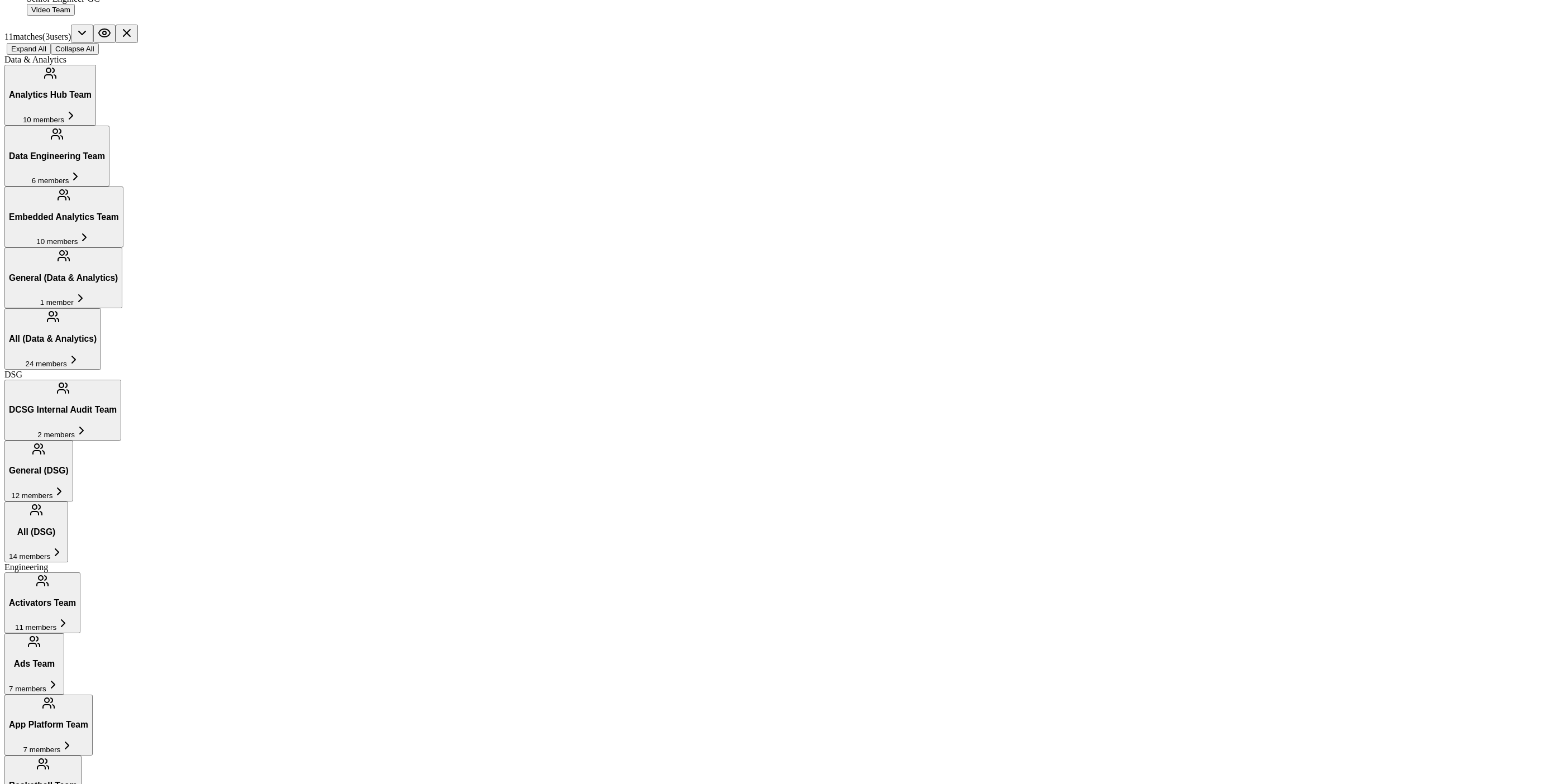
scroll to position [394, 0]
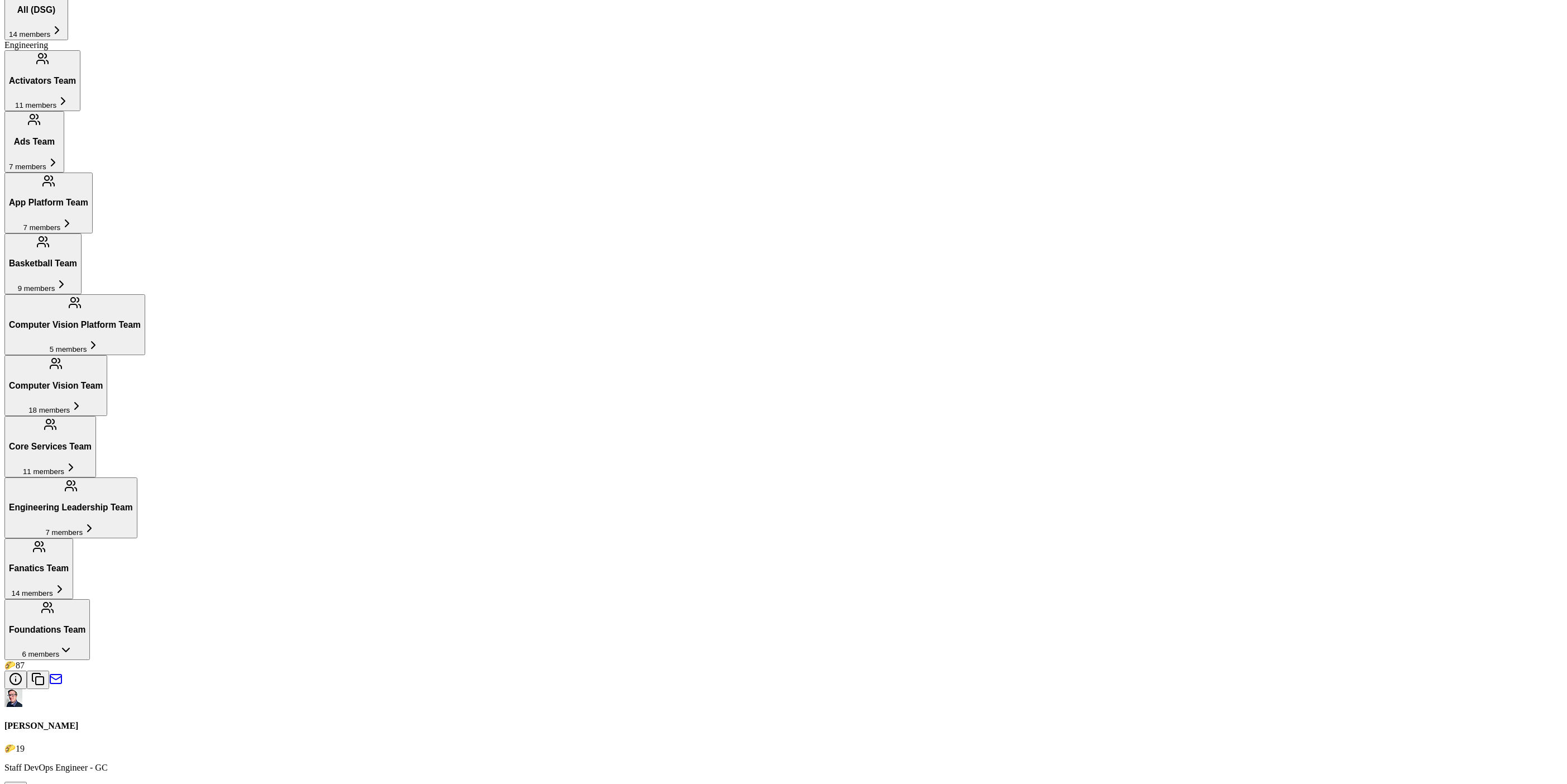
scroll to position [867, 0]
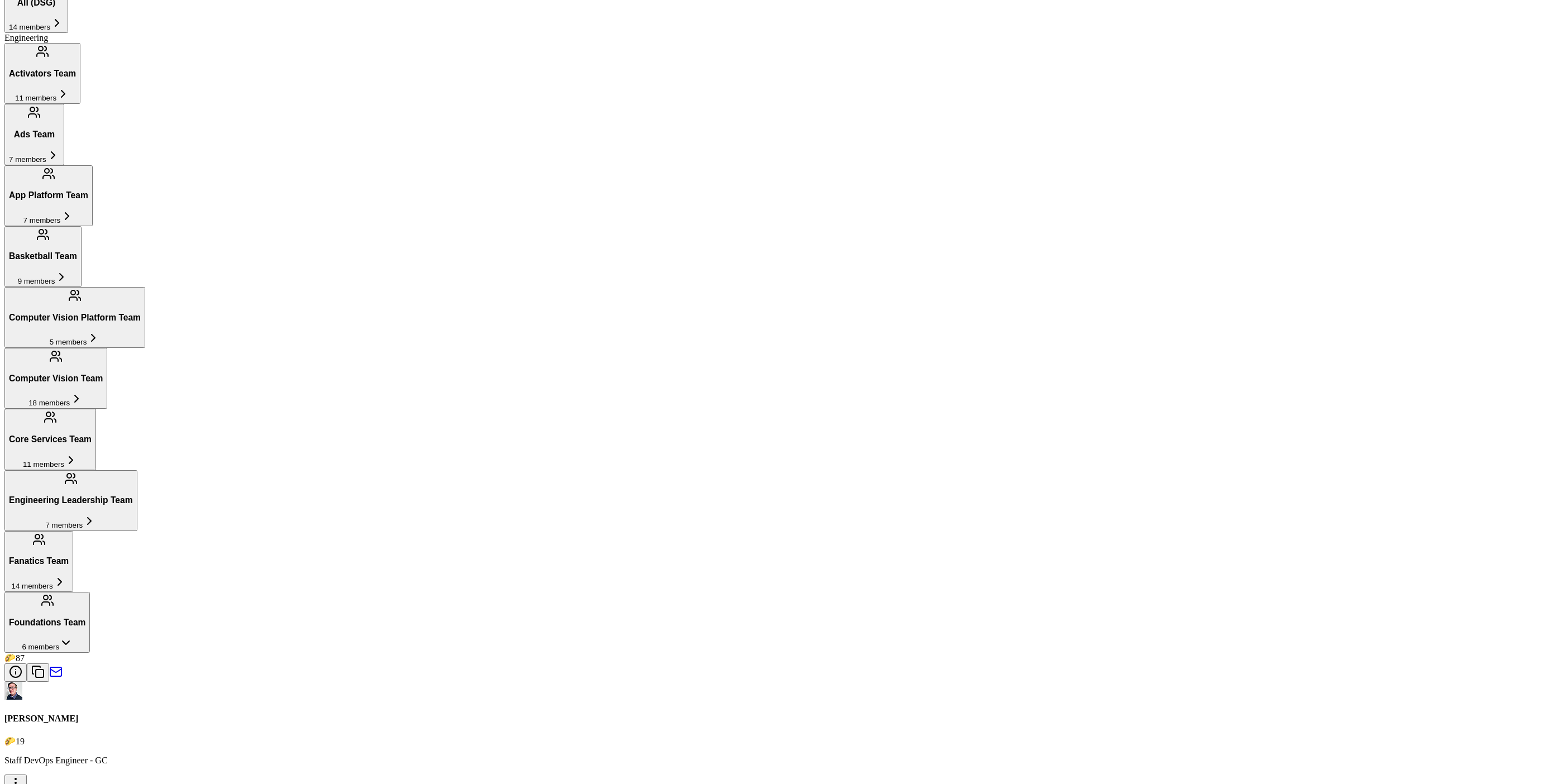
type input "elt"
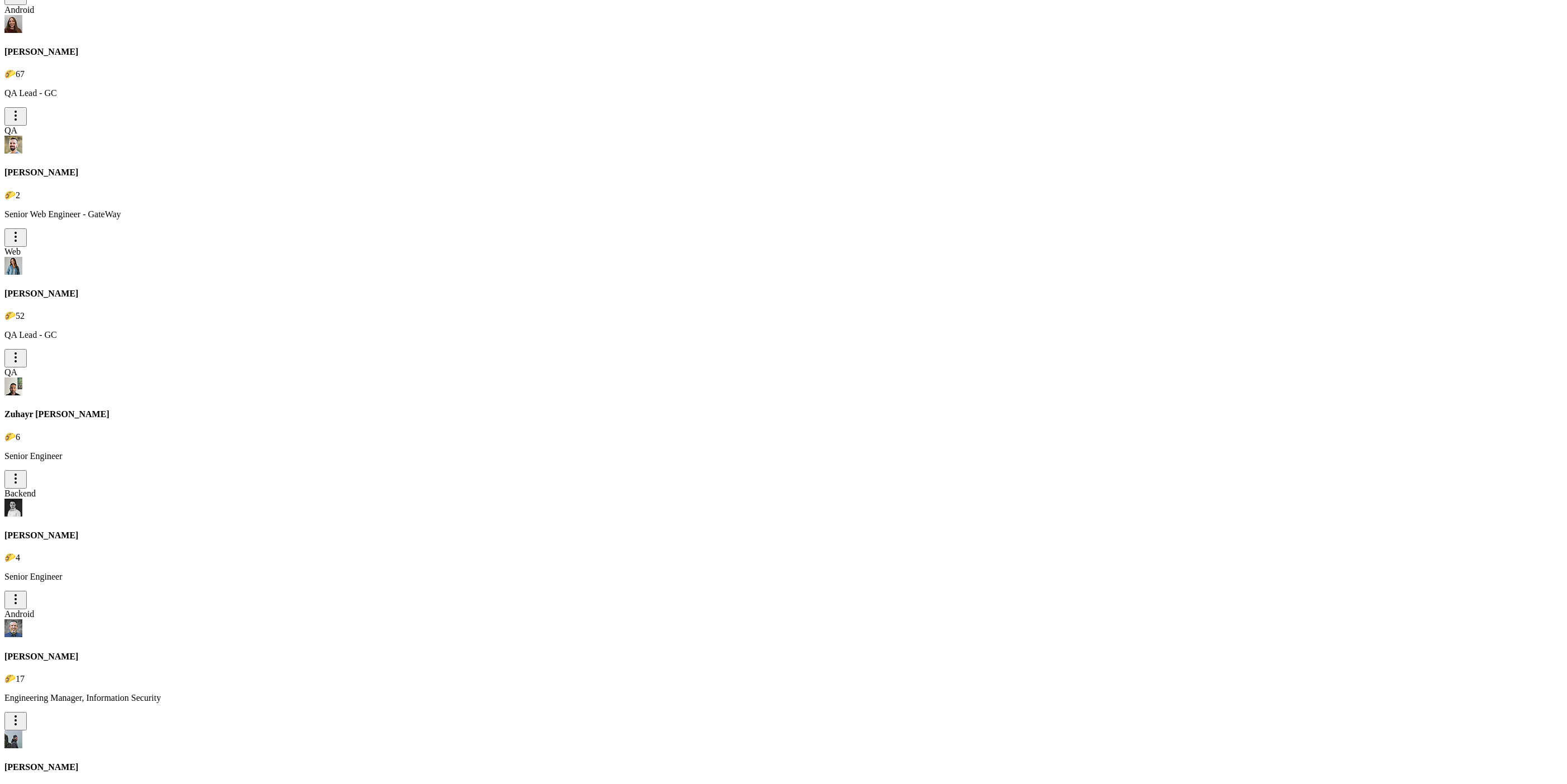
scroll to position [6180, 0]
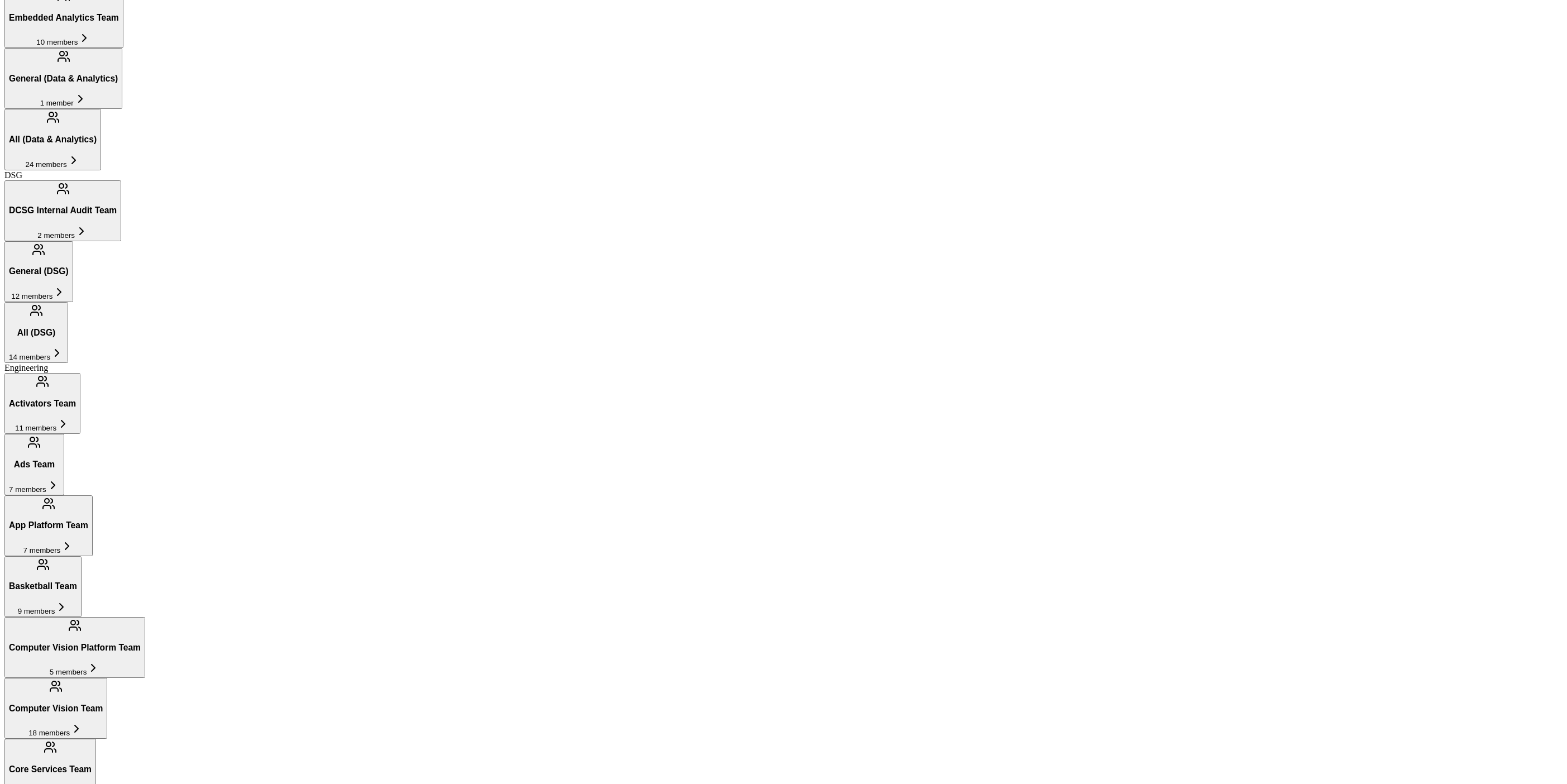
scroll to position [412, 0]
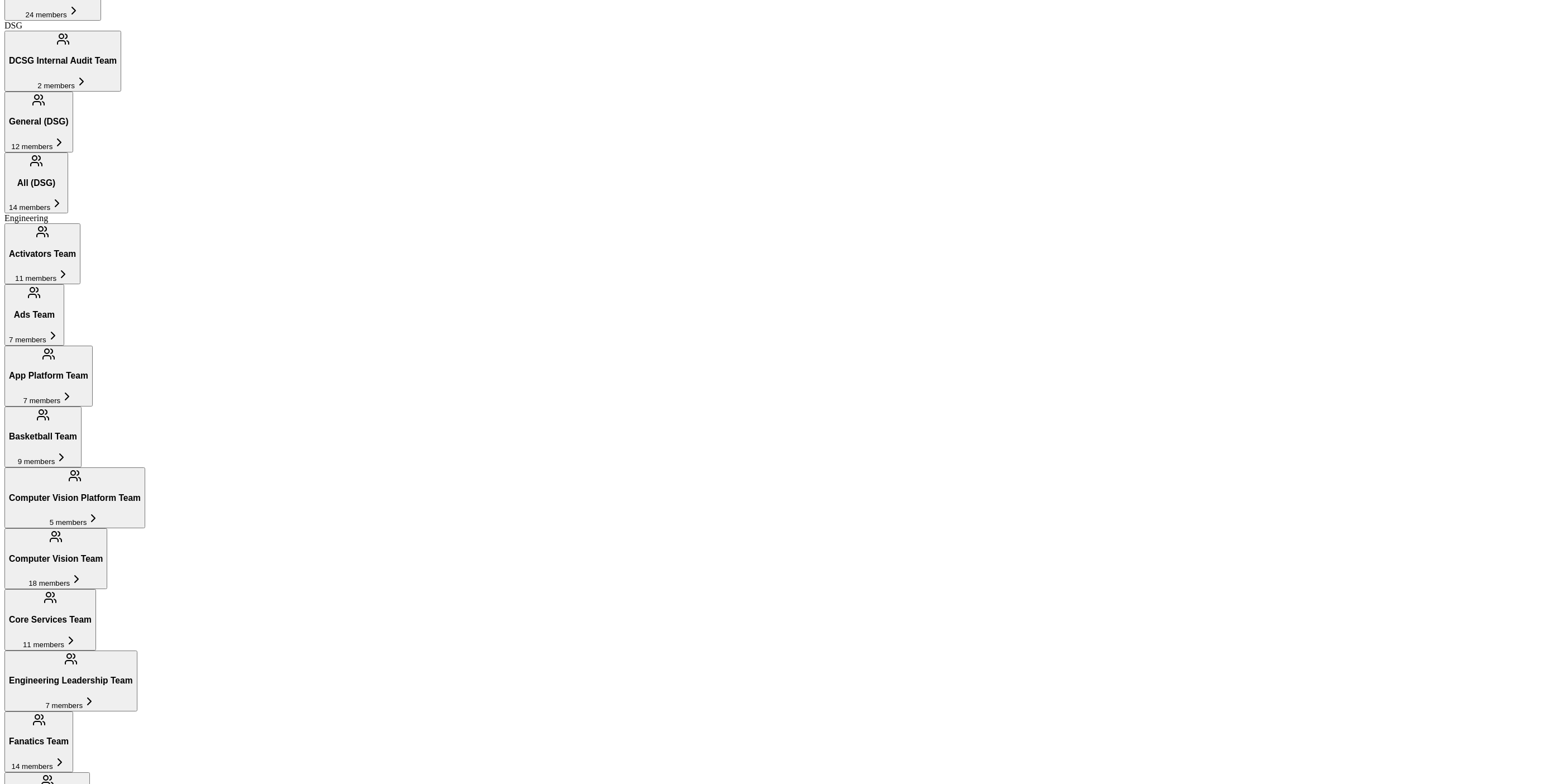
scroll to position [366, 0]
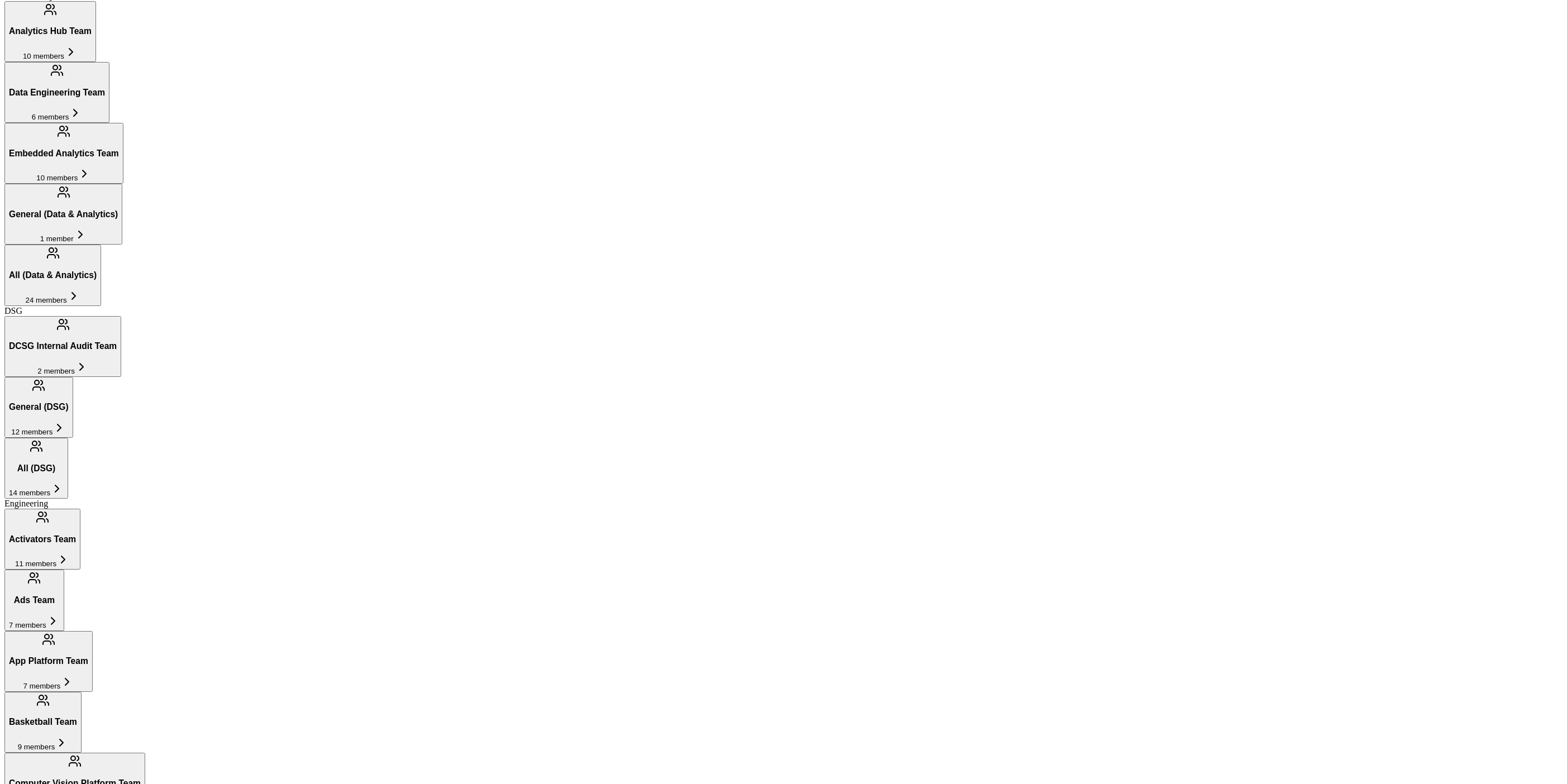
scroll to position [319, 0]
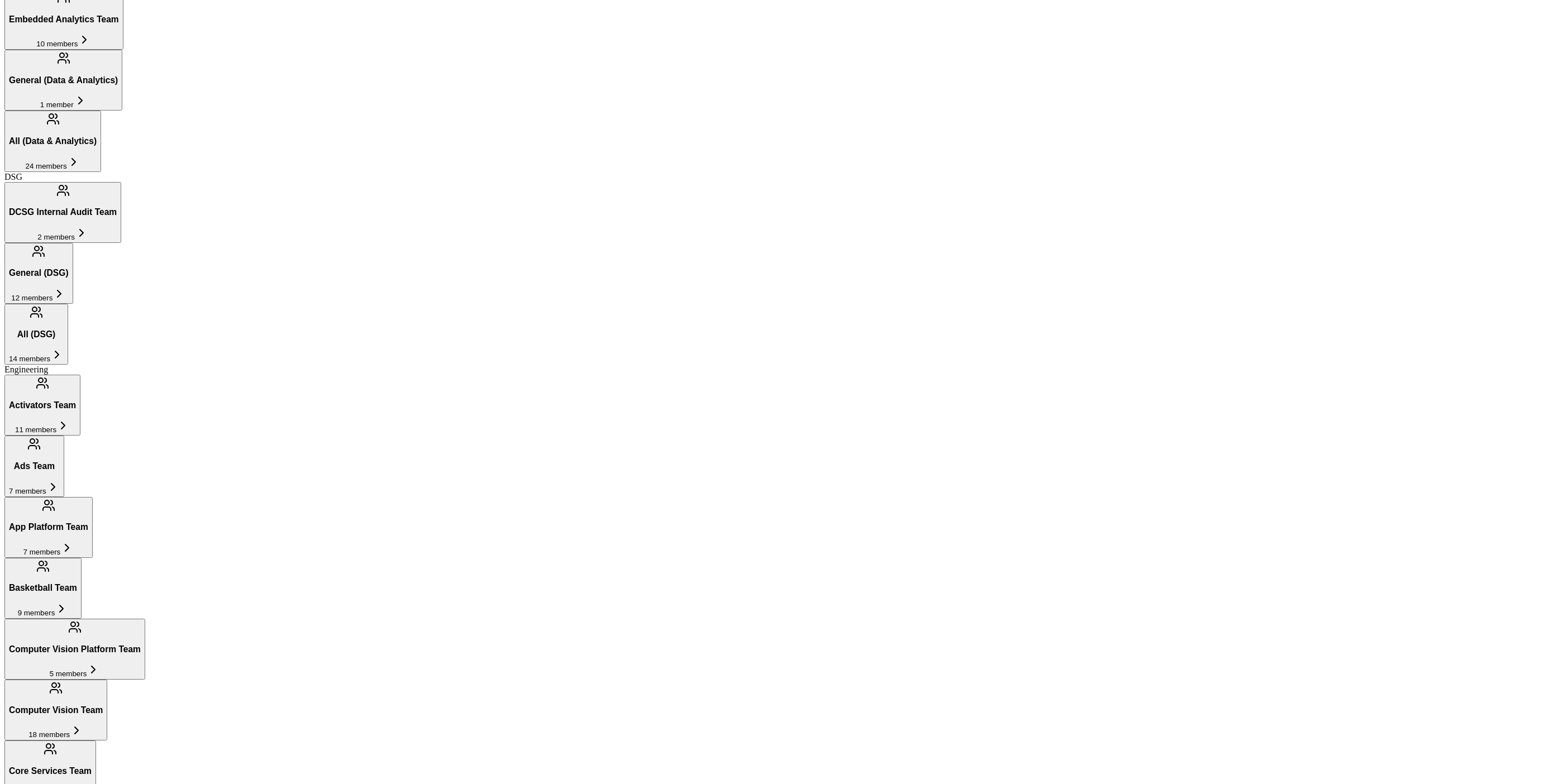
scroll to position [524, 0]
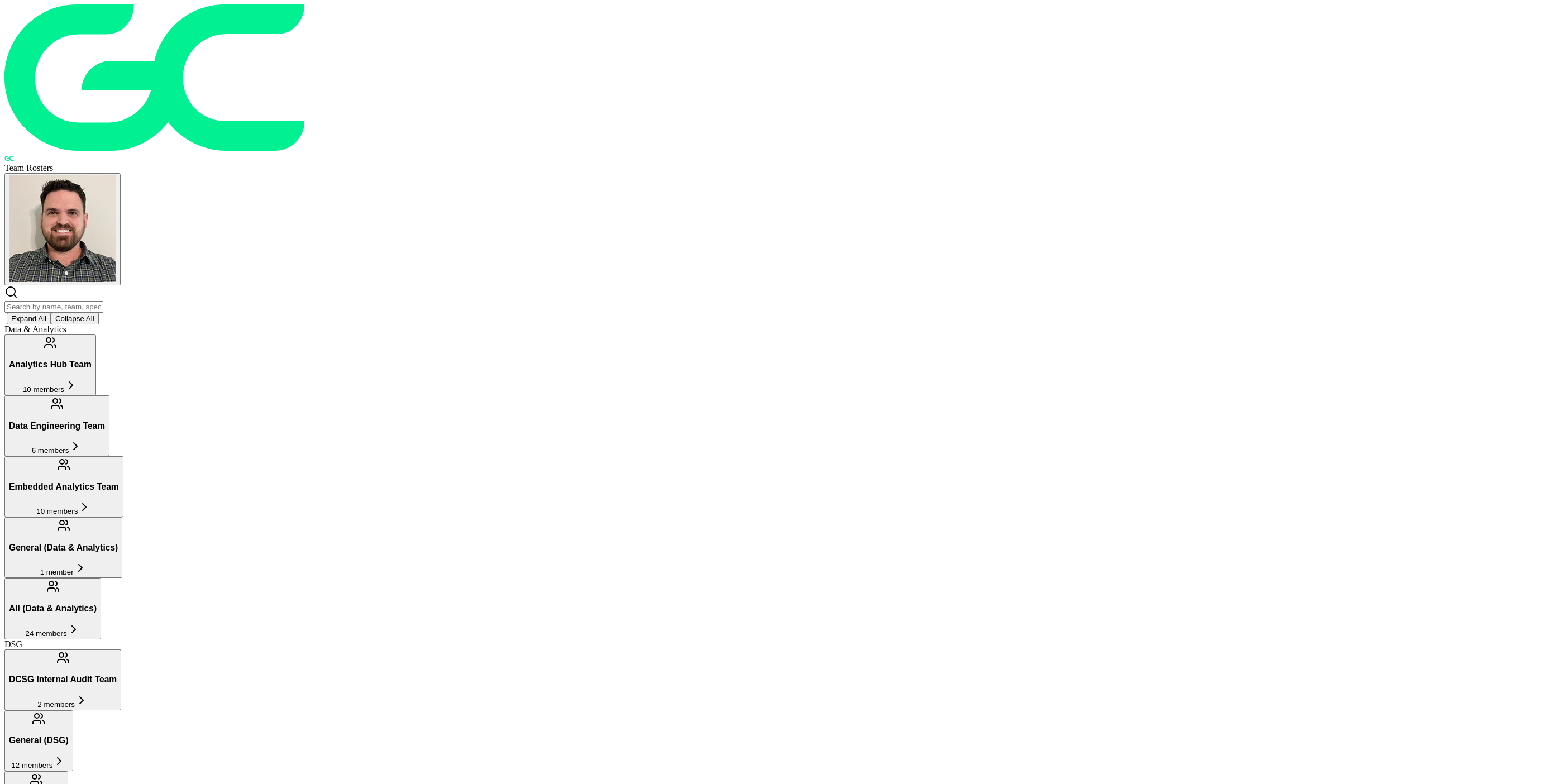
click at [103, 301] on input "text" at bounding box center [54, 307] width 99 height 12
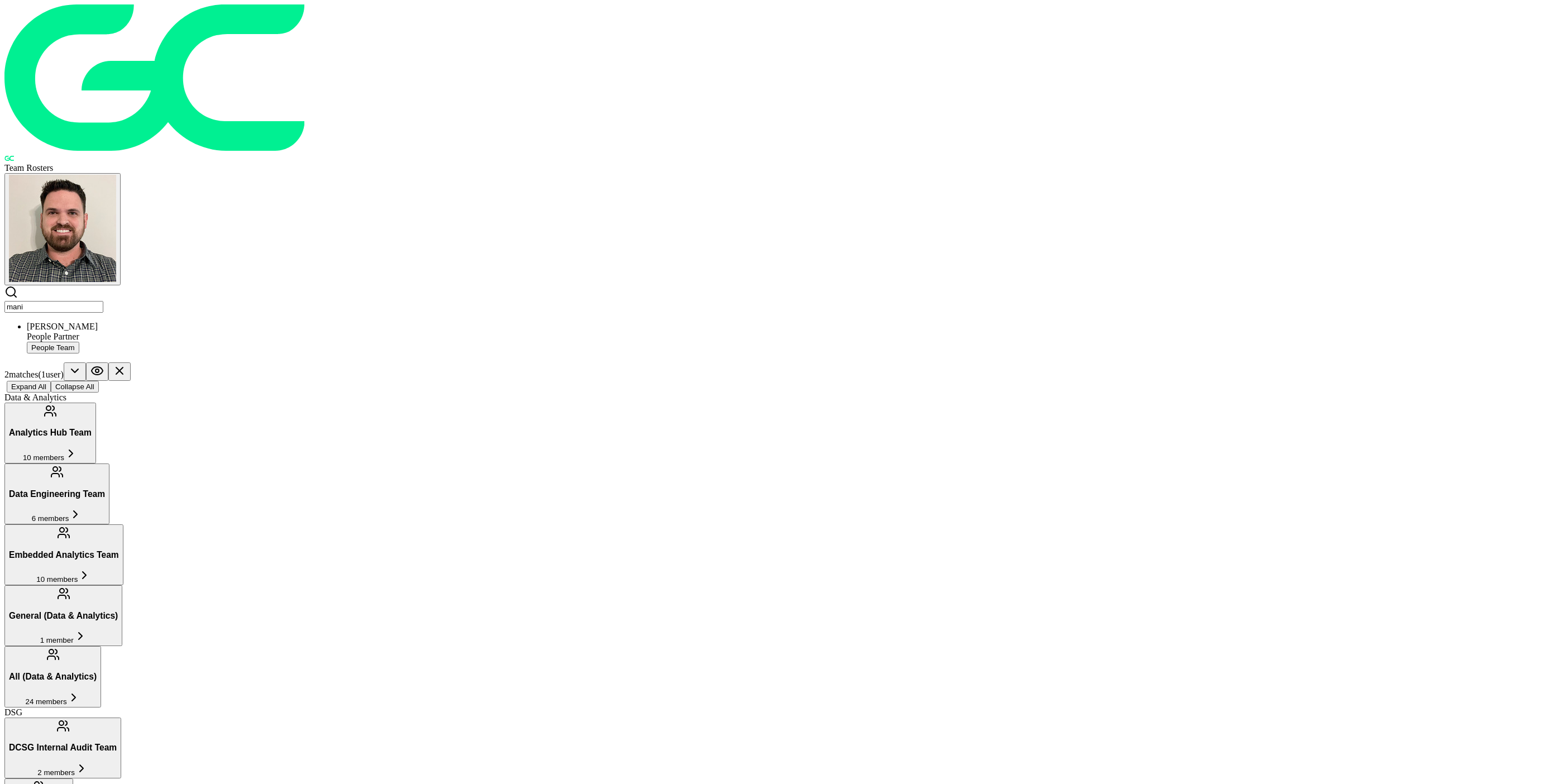
type input "mani"
click at [571, 321] on div "[PERSON_NAME]" at bounding box center [795, 326] width 1536 height 10
